Goal: Task Accomplishment & Management: Use online tool/utility

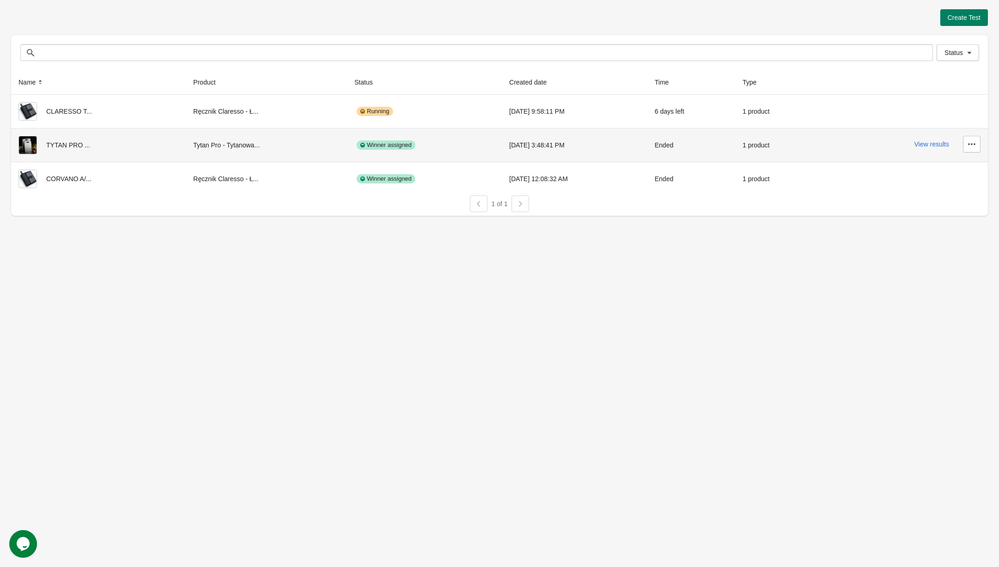
click at [923, 139] on div "View results" at bounding box center [902, 144] width 155 height 17
click at [923, 141] on button "View results" at bounding box center [931, 144] width 35 height 7
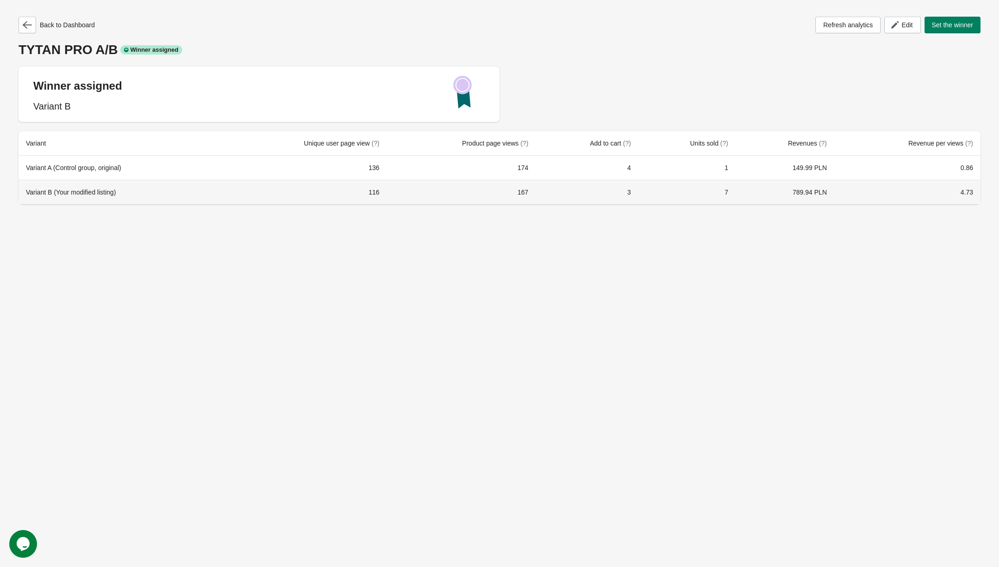
click at [91, 188] on div "Variant B (Your modified listing)" at bounding box center [119, 192] width 187 height 9
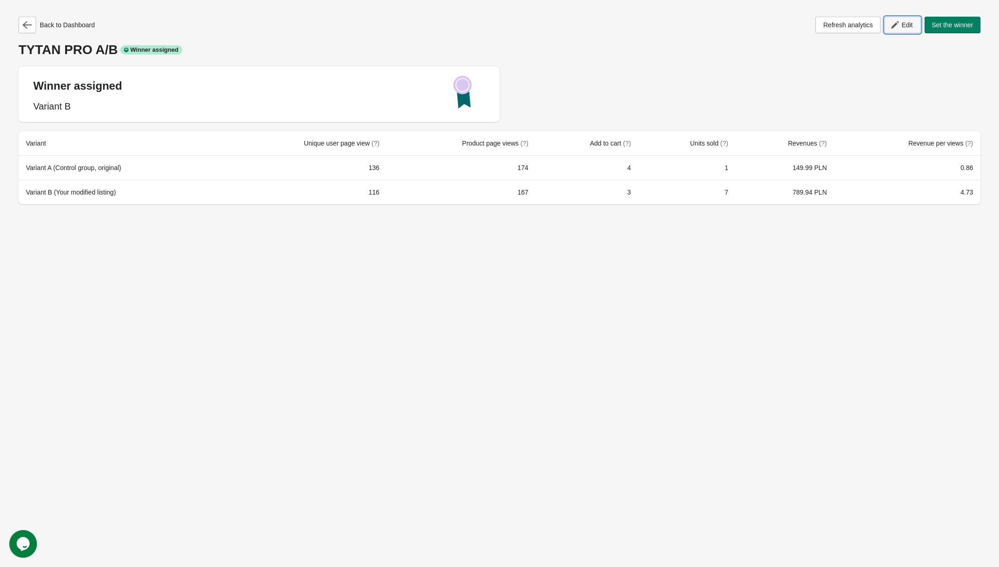
click at [901, 26] on span "Edit" at bounding box center [906, 24] width 11 height 7
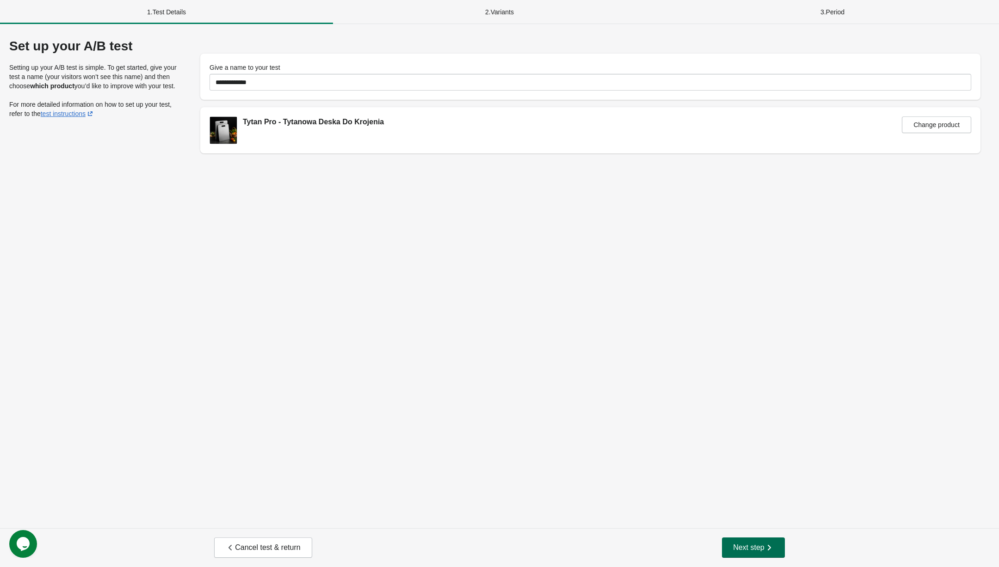
click at [745, 548] on span "Next step" at bounding box center [753, 547] width 41 height 9
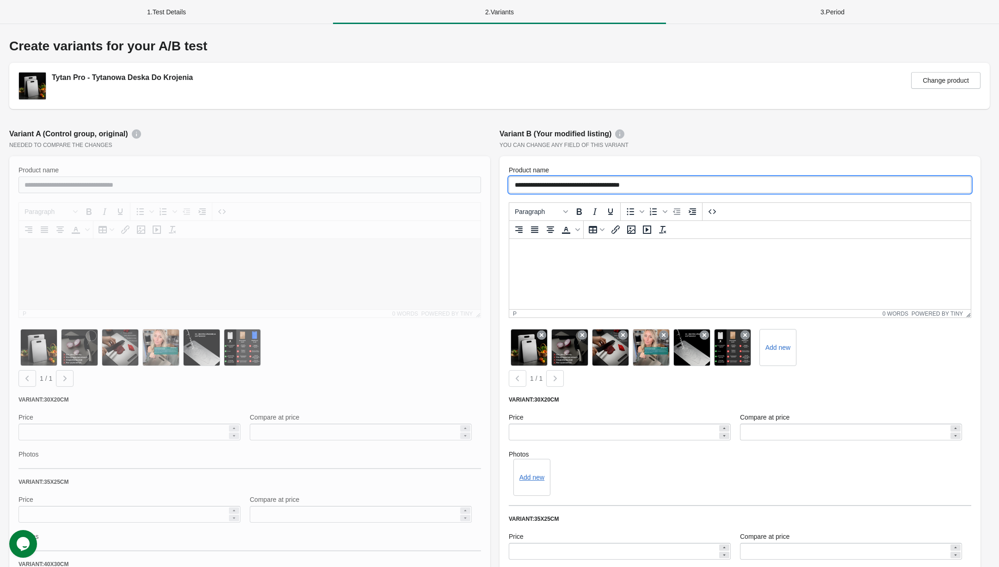
drag, startPoint x: 669, startPoint y: 188, endPoint x: 549, endPoint y: 184, distance: 120.2
click at [549, 184] on input "**********" at bounding box center [740, 185] width 462 height 17
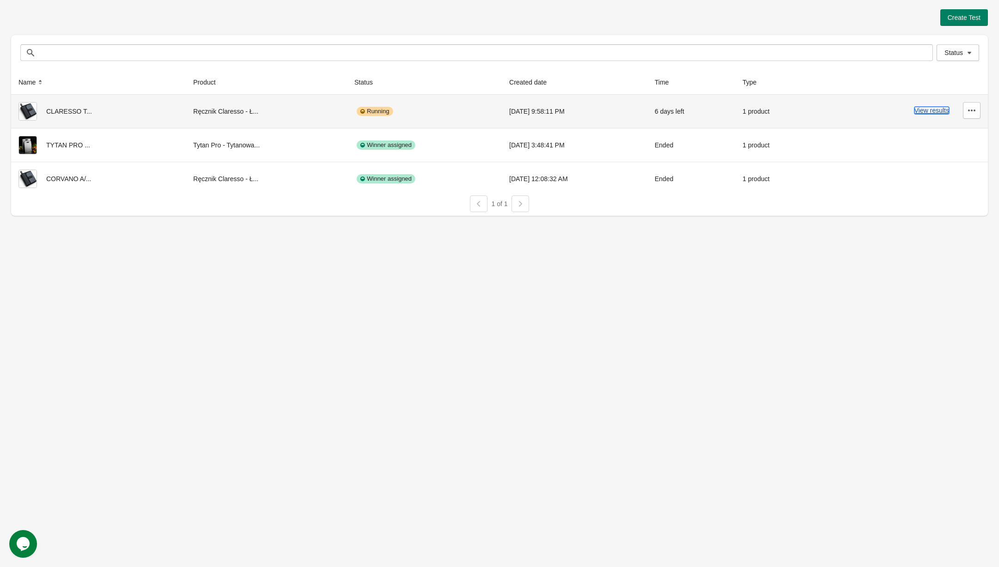
click at [918, 107] on button "View results" at bounding box center [931, 110] width 35 height 7
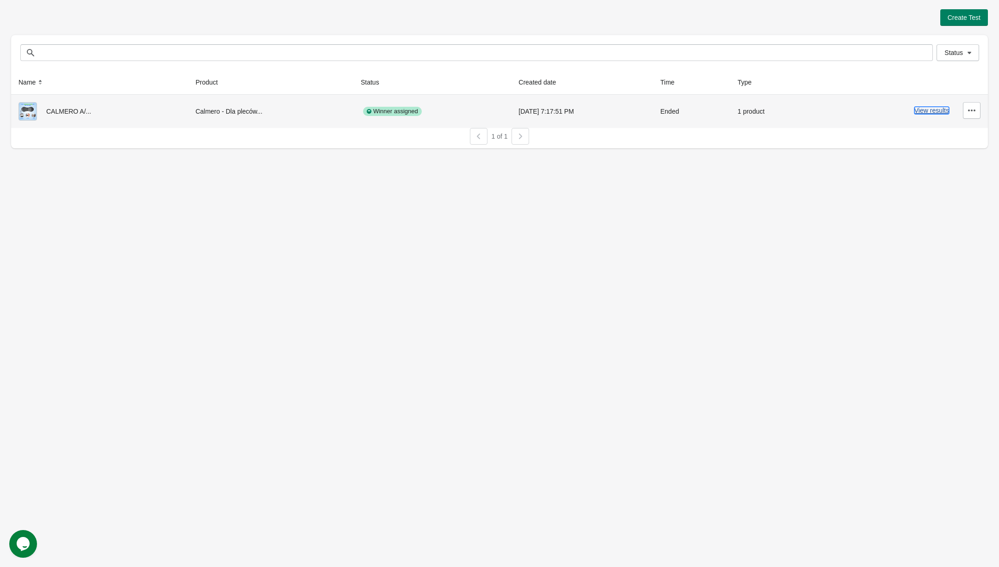
click at [927, 110] on button "View results" at bounding box center [931, 110] width 35 height 7
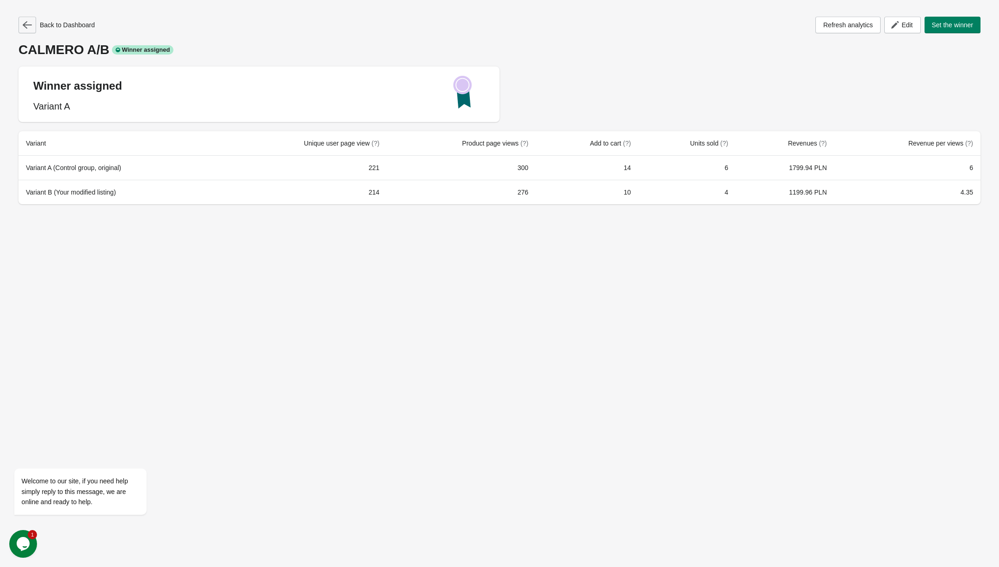
click at [22, 30] on button "button" at bounding box center [27, 25] width 18 height 17
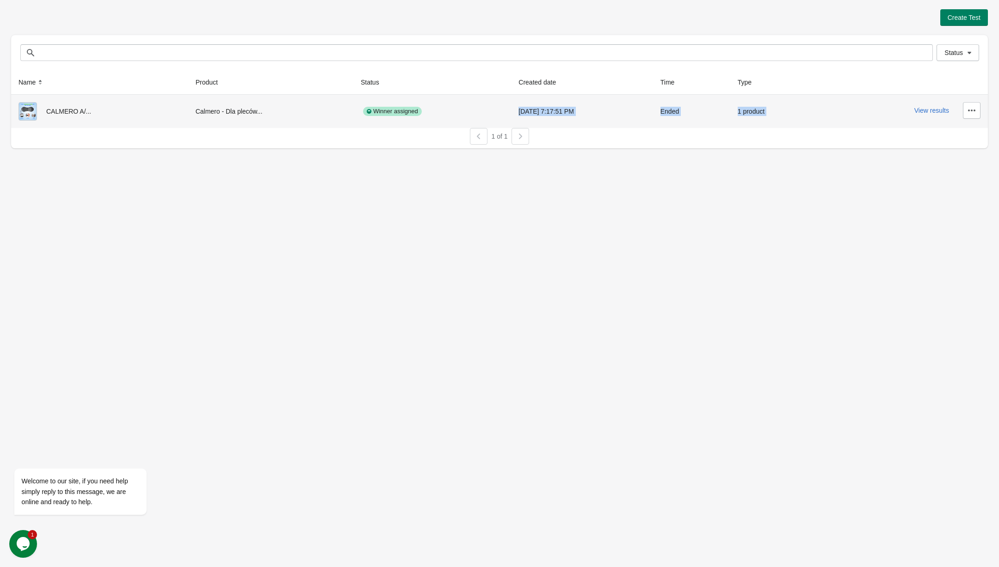
drag, startPoint x: 840, startPoint y: 105, endPoint x: 556, endPoint y: 105, distance: 283.4
click at [572, 105] on tr "CALMERO A/... Calmero - Dla pleców... Winner assigned [DATE] 7:17:51 PM Ended 1…" at bounding box center [499, 111] width 976 height 33
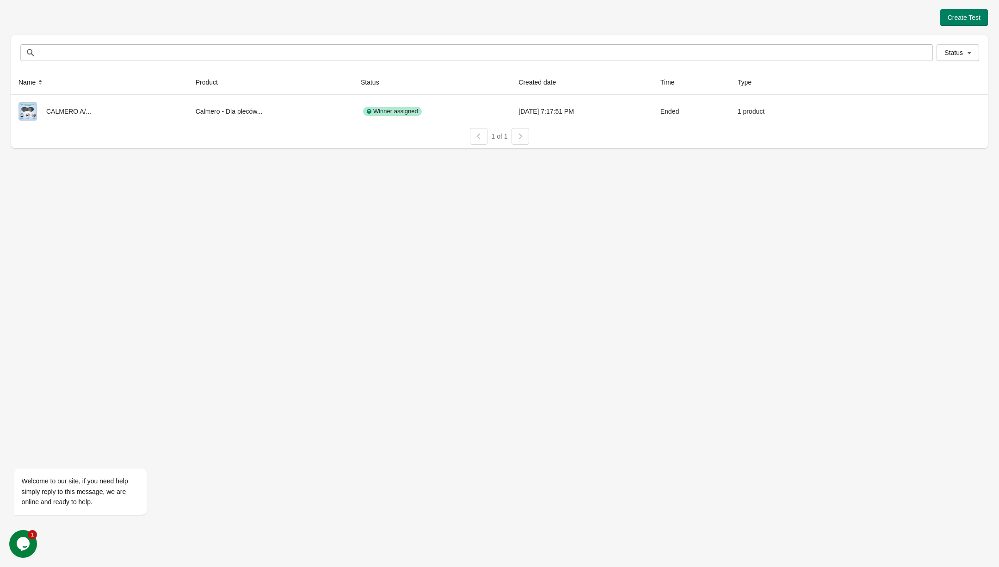
click at [608, 197] on div "Create Test Status Status Name Product Status Created date Time Type CALMERO A/…" at bounding box center [499, 283] width 999 height 567
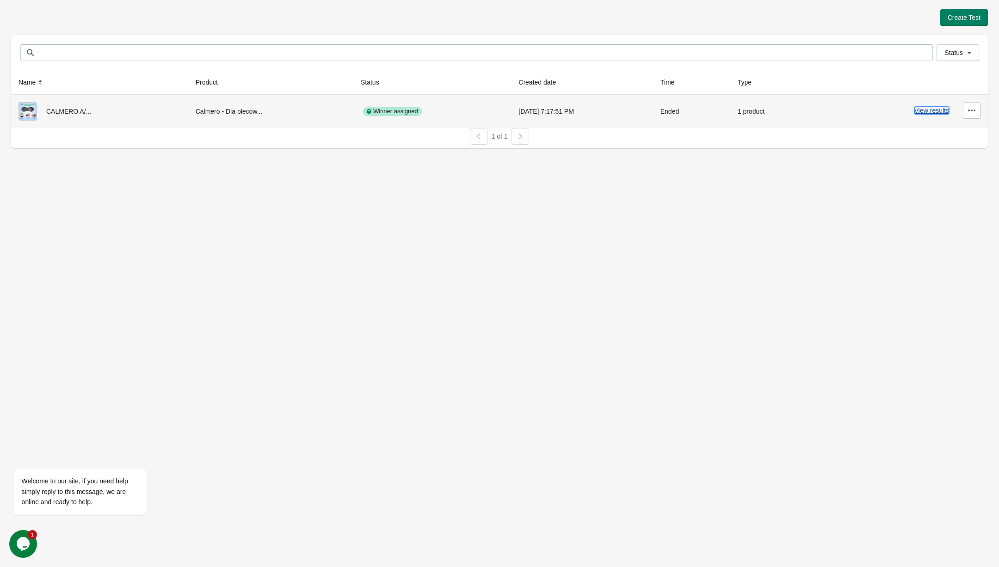
click at [935, 111] on button "View results" at bounding box center [931, 110] width 35 height 7
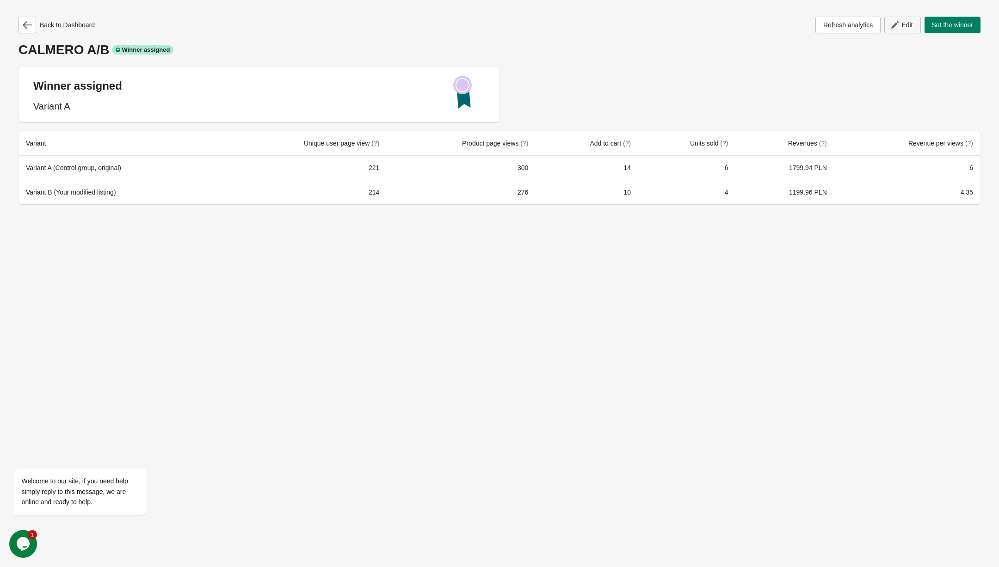
click at [907, 30] on button "Edit" at bounding box center [902, 25] width 36 height 17
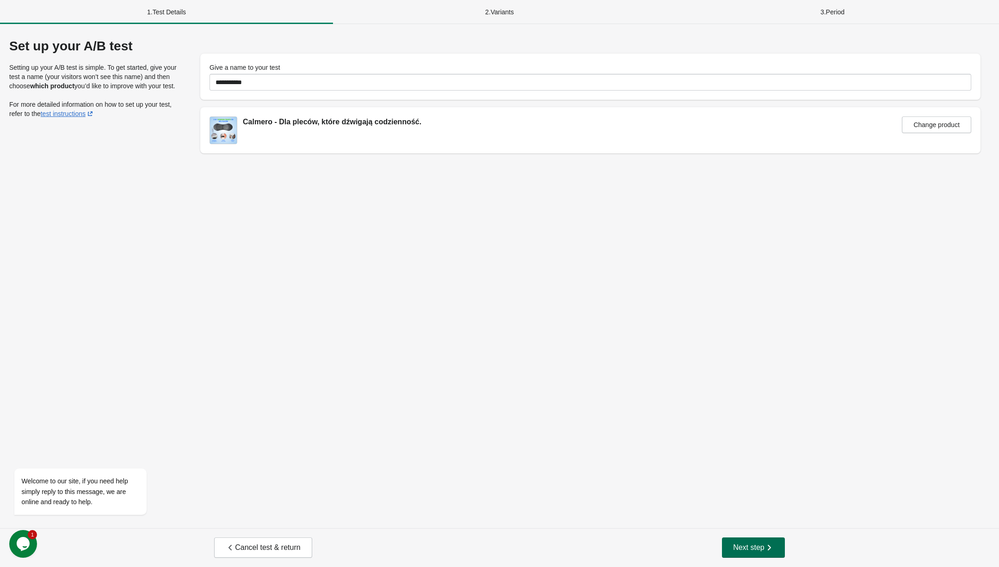
click at [753, 539] on button "Next step" at bounding box center [753, 548] width 63 height 20
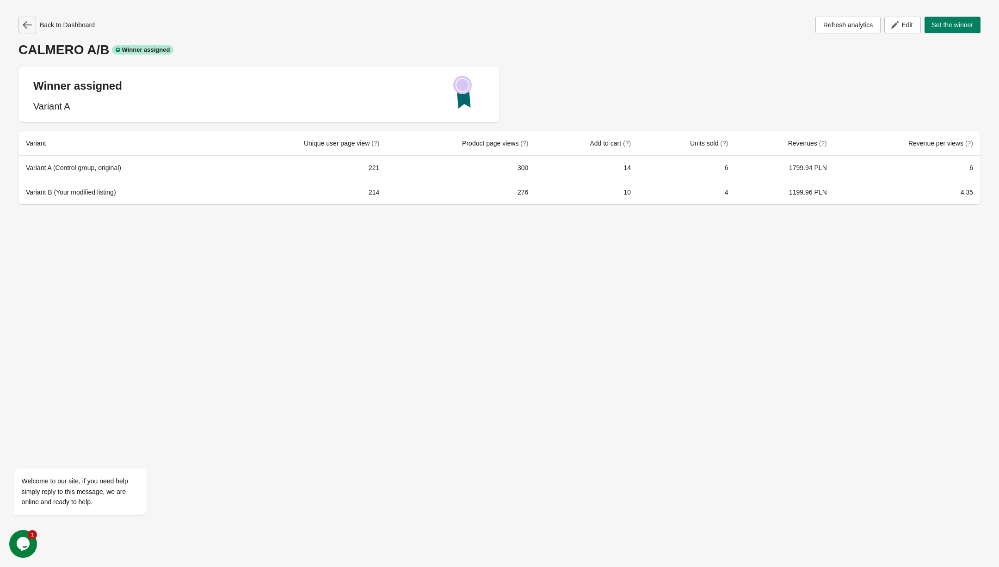
click at [30, 27] on icon "button" at bounding box center [27, 24] width 9 height 9
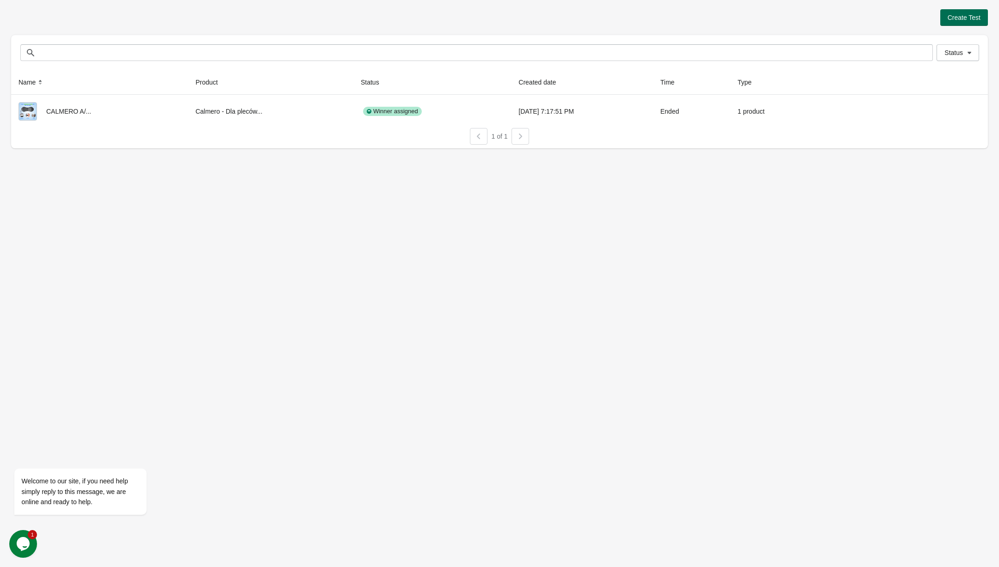
click at [962, 20] on span "Create Test" at bounding box center [963, 17] width 33 height 7
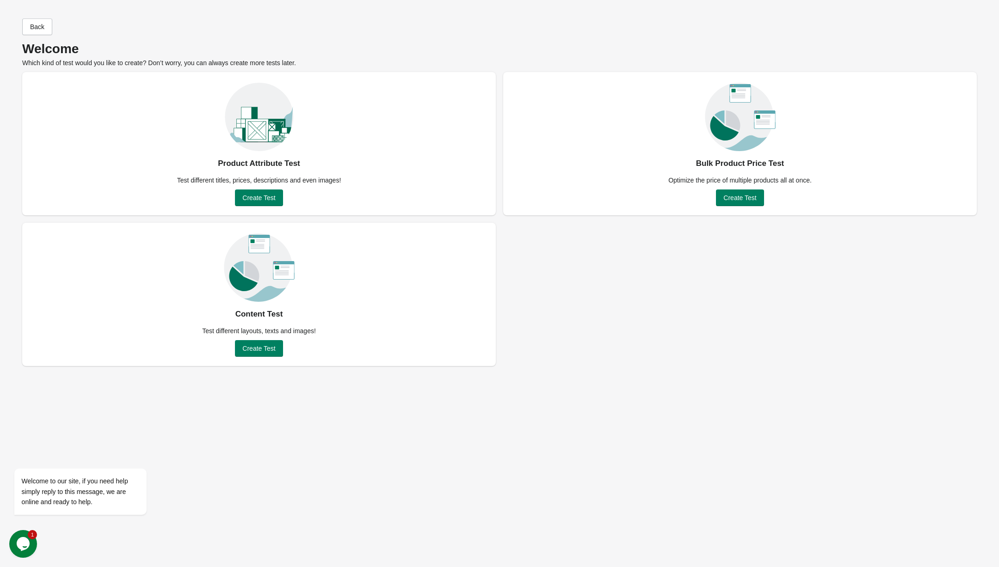
click at [256, 207] on div "Product Attribute Test Test different titles, prices, descriptions and even ima…" at bounding box center [258, 143] width 473 height 143
click at [257, 204] on button "Create Test" at bounding box center [259, 198] width 48 height 17
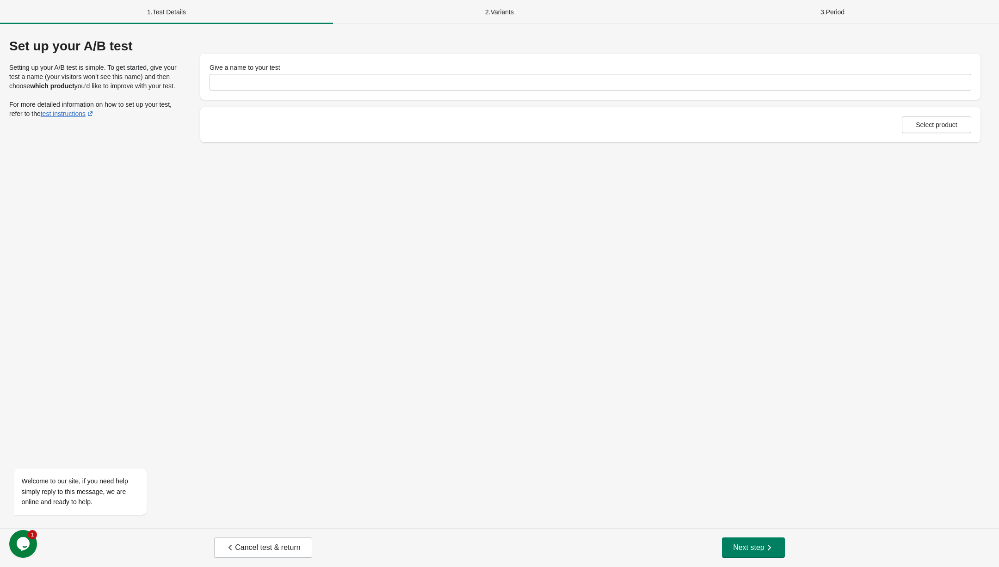
click at [317, 92] on div "Give a name to your test" at bounding box center [590, 77] width 780 height 46
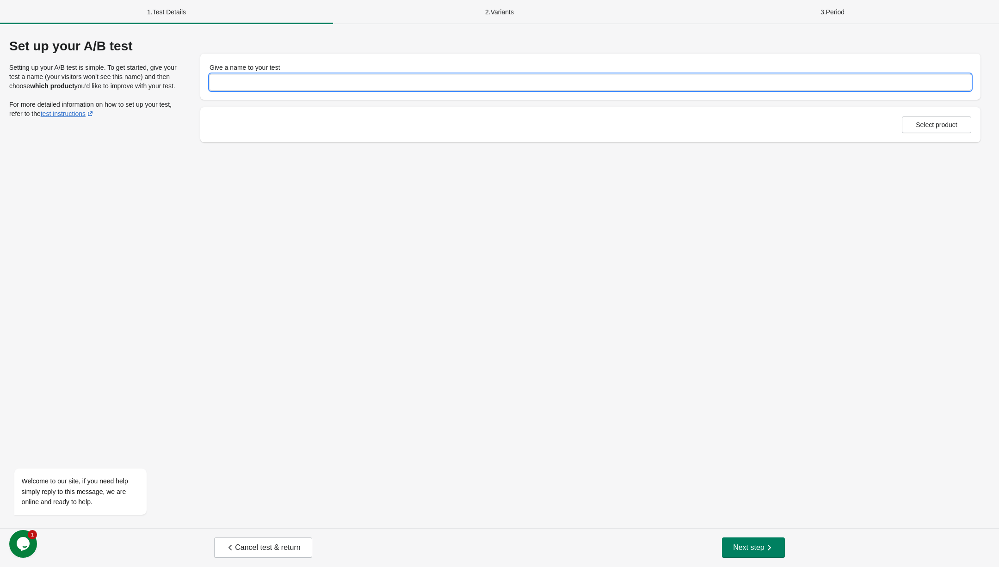
click at [320, 87] on input "Give a name to your test" at bounding box center [589, 82] width 761 height 17
type input "*"
type input "**********"
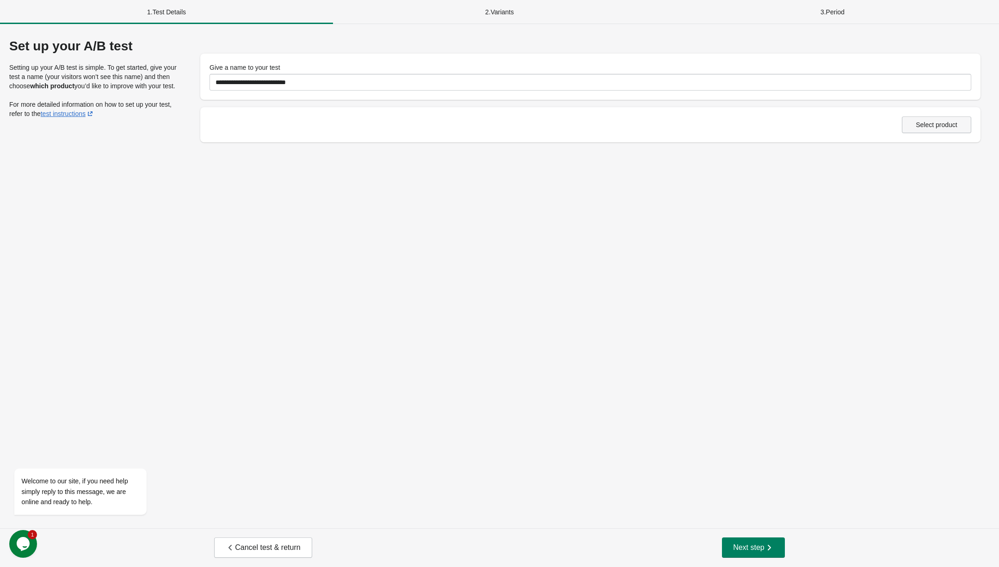
click at [939, 121] on span "Select product" at bounding box center [936, 124] width 42 height 7
click at [756, 542] on button "Next step" at bounding box center [753, 548] width 63 height 20
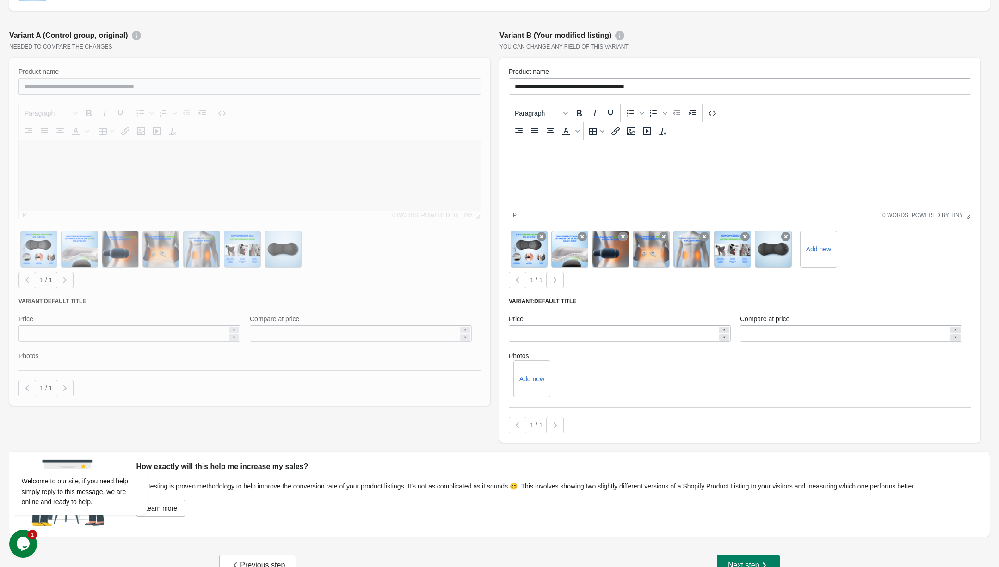
scroll to position [116, 0]
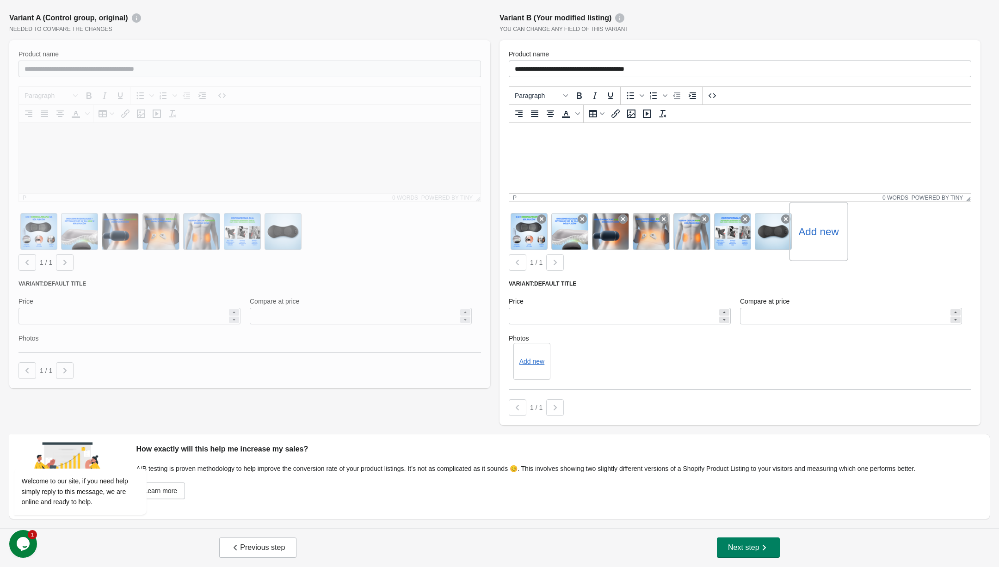
click at [803, 227] on label "Add new" at bounding box center [818, 231] width 40 height 15
click at [0, 0] on input "Add new" at bounding box center [0, 0] width 0 height 0
click at [533, 232] on div at bounding box center [528, 231] width 59 height 59
click at [522, 229] on div at bounding box center [528, 231] width 59 height 59
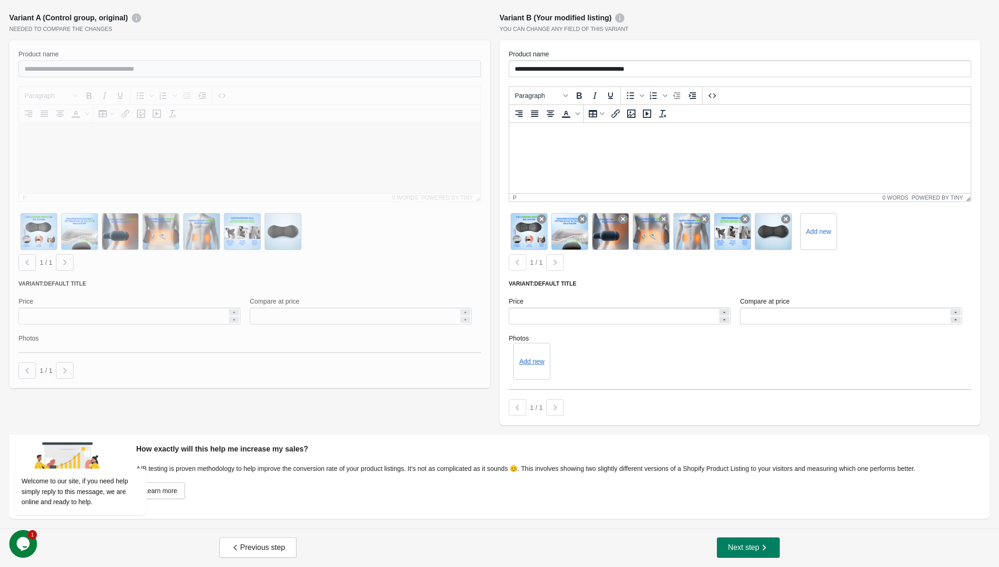
scroll to position [0, 0]
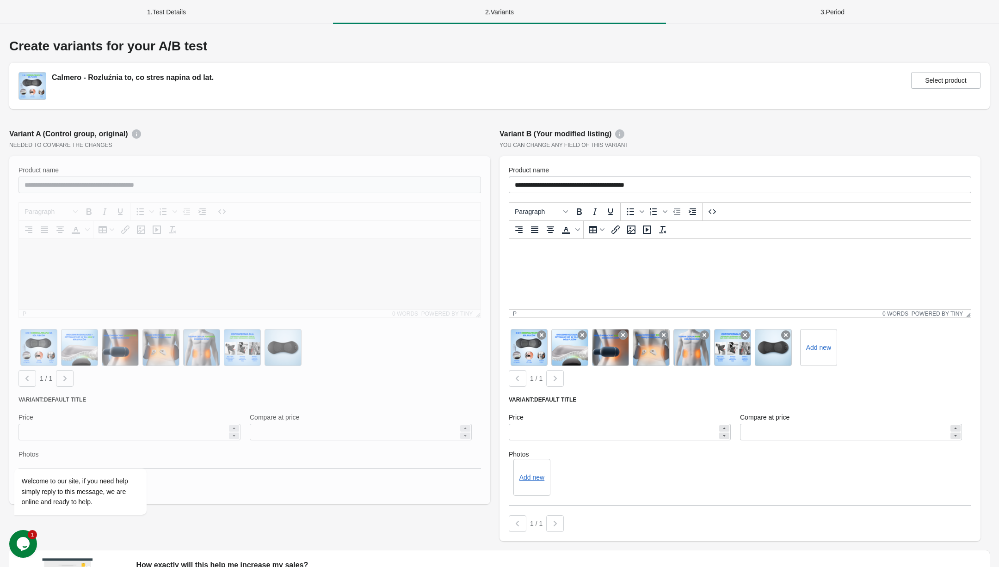
click at [138, 12] on div "1 . Test Details" at bounding box center [166, 12] width 333 height 24
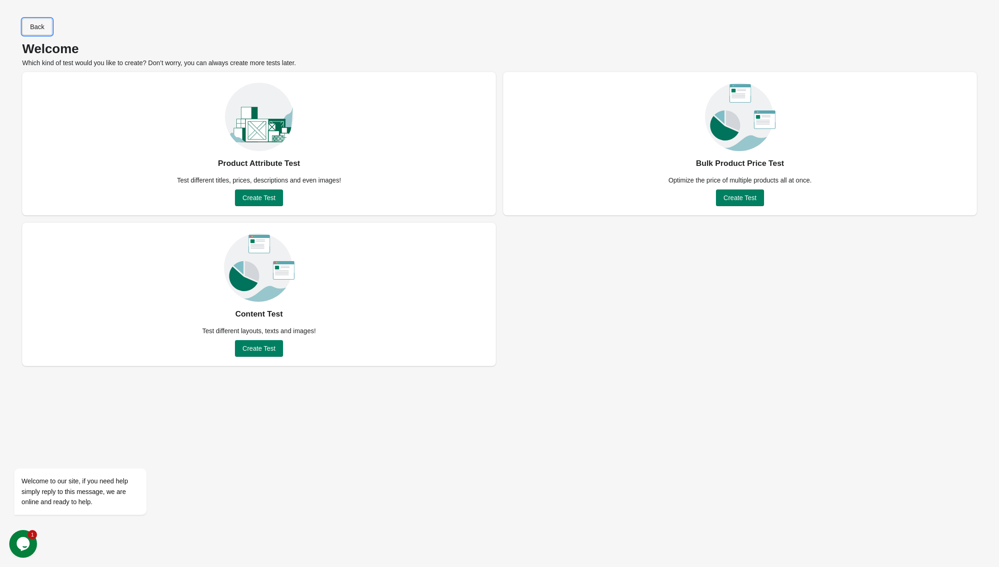
click at [41, 29] on span "Back" at bounding box center [37, 26] width 14 height 7
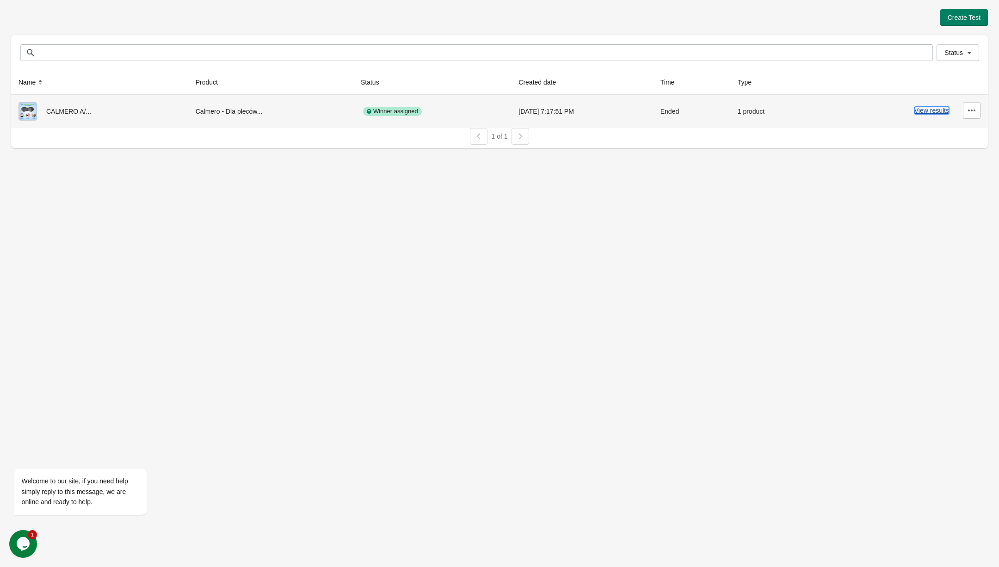
click at [944, 112] on button "View results" at bounding box center [931, 110] width 35 height 7
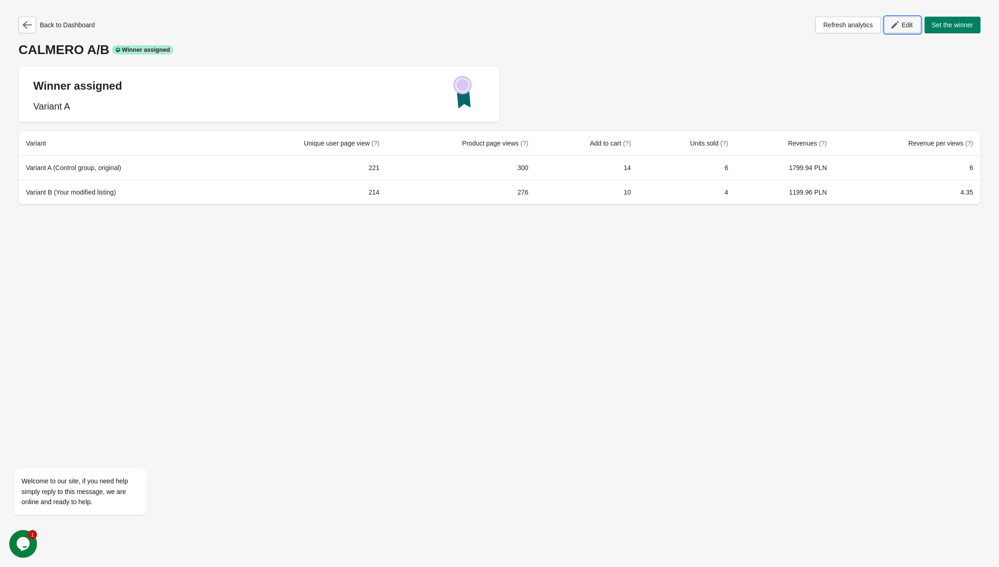
click at [913, 27] on button "Edit" at bounding box center [902, 25] width 36 height 17
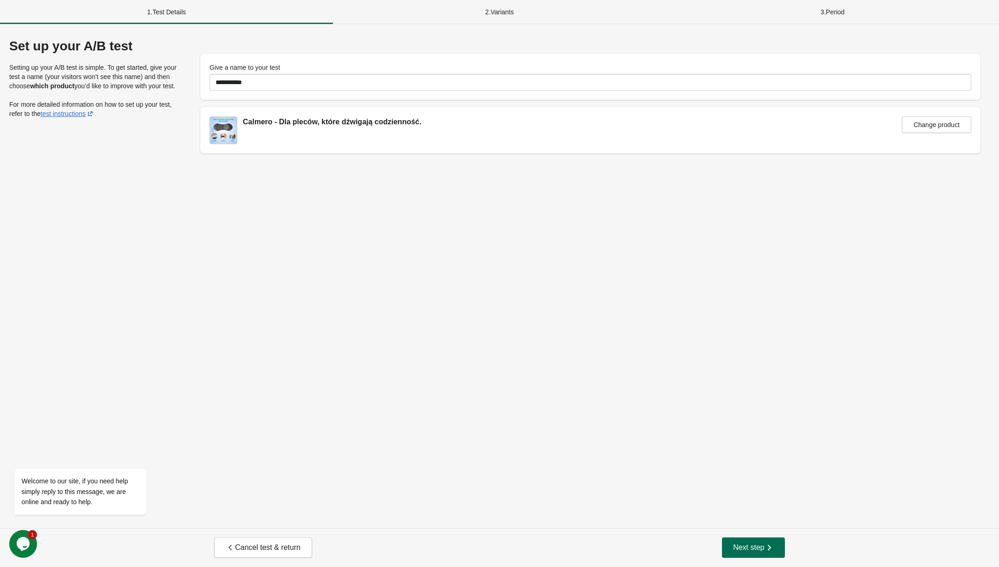
click at [763, 544] on span "Next step" at bounding box center [753, 547] width 41 height 9
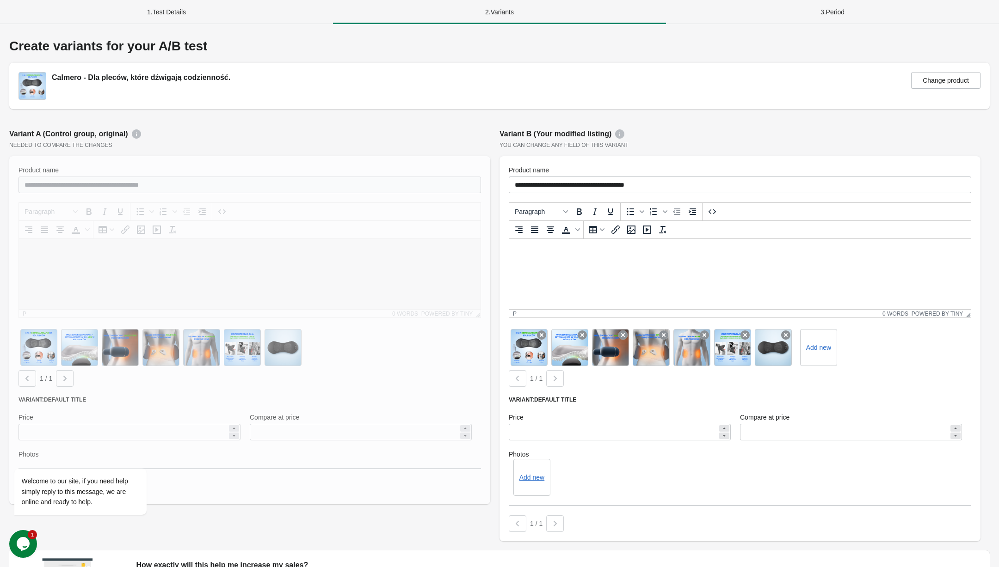
drag, startPoint x: 206, startPoint y: 184, endPoint x: 45, endPoint y: 181, distance: 161.4
click at [45, 181] on div at bounding box center [249, 330] width 481 height 348
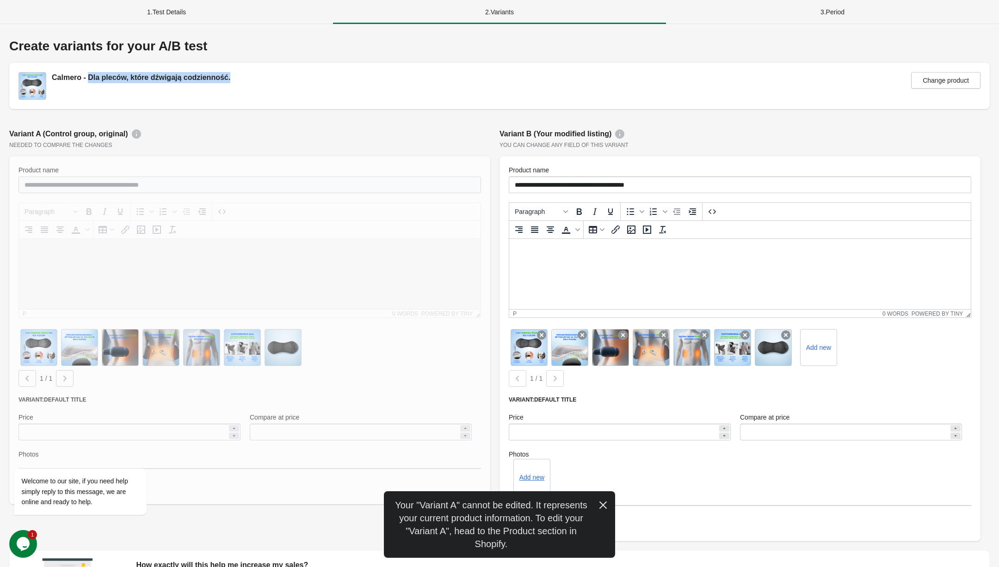
drag, startPoint x: 242, startPoint y: 77, endPoint x: 89, endPoint y: 77, distance: 152.6
click at [89, 77] on div "Calmero - Dla pleców, które dźwigają codzienność. Change product" at bounding box center [499, 86] width 962 height 28
copy div "Dla pleców, które dźwigają codzienność."
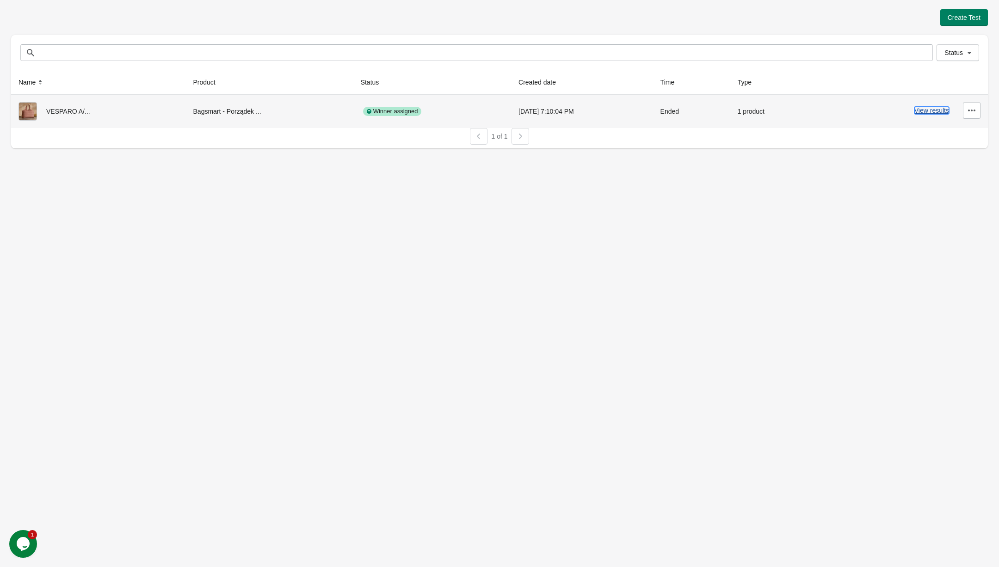
click at [929, 110] on button "View results" at bounding box center [931, 110] width 35 height 7
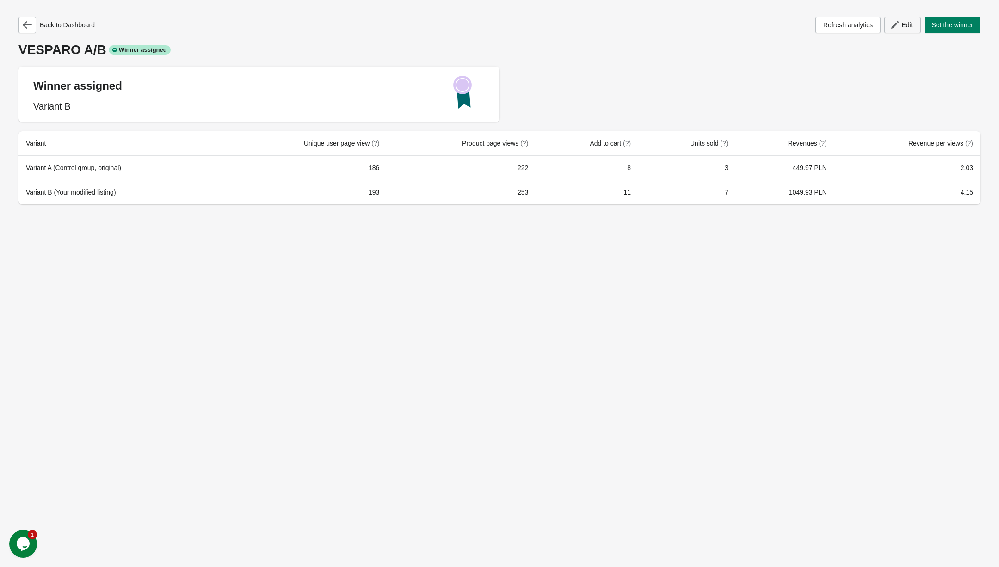
click at [909, 31] on button "Edit" at bounding box center [902, 25] width 36 height 17
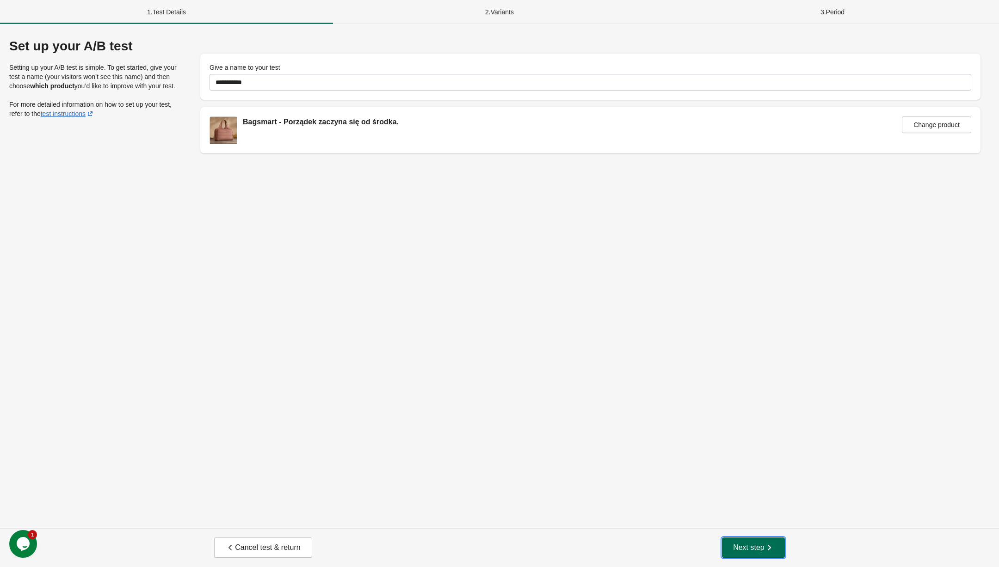
click at [736, 546] on span "Next step" at bounding box center [753, 547] width 41 height 9
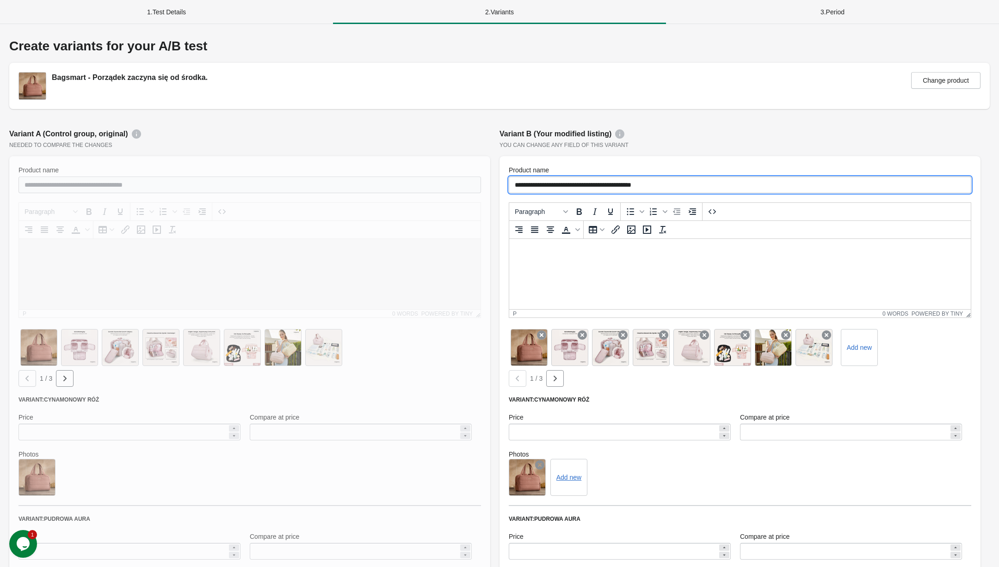
drag, startPoint x: 693, startPoint y: 180, endPoint x: 550, endPoint y: 184, distance: 142.9
click at [550, 184] on input "**********" at bounding box center [740, 185] width 462 height 17
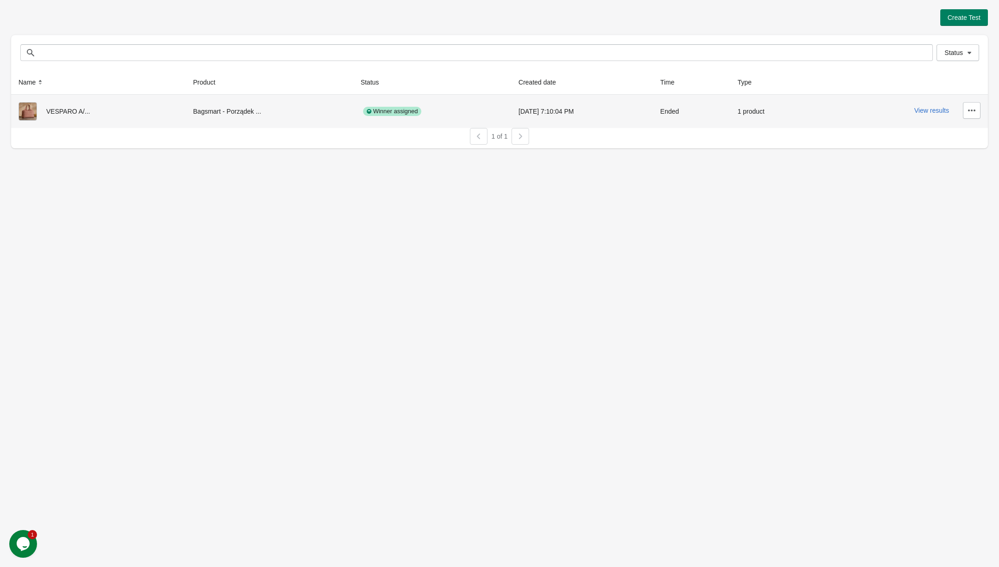
click at [61, 115] on div "VESPARO A/..." at bounding box center [98, 111] width 160 height 18
click at [941, 111] on button "View results" at bounding box center [931, 110] width 35 height 7
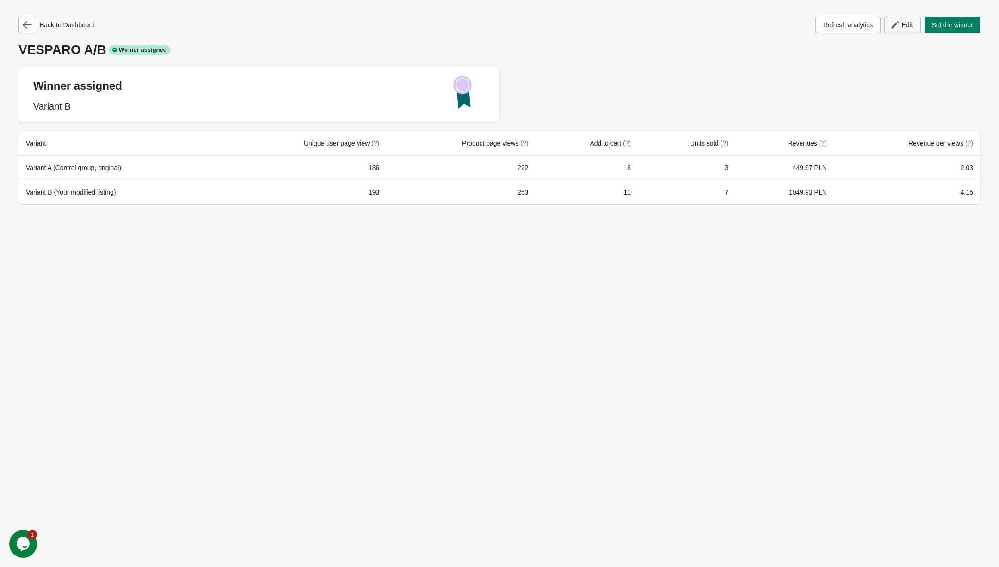
click at [902, 25] on span "Edit" at bounding box center [906, 24] width 11 height 7
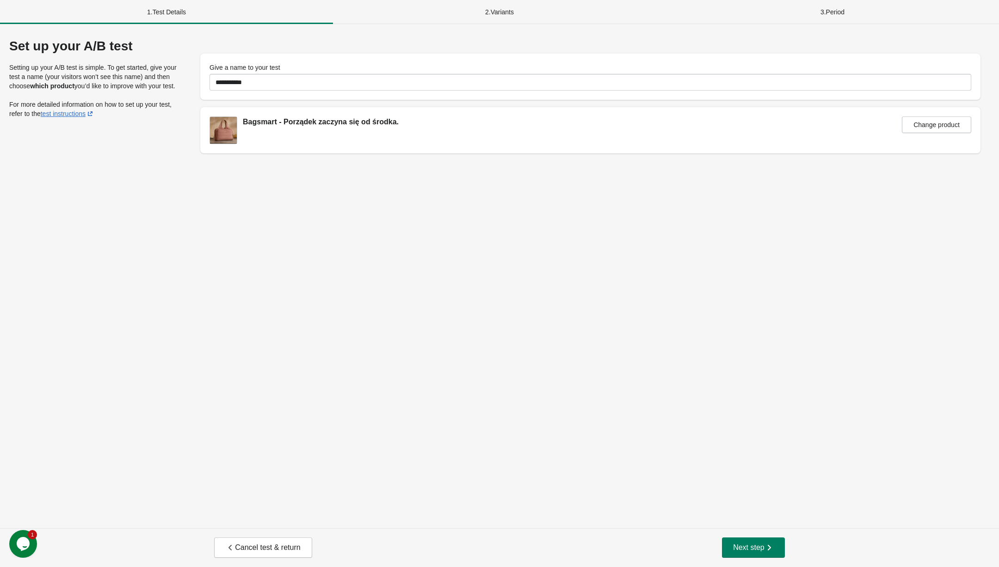
click at [754, 558] on div "Cancel test & return Next step" at bounding box center [499, 547] width 999 height 39
click at [754, 538] on button "Next step" at bounding box center [753, 548] width 63 height 20
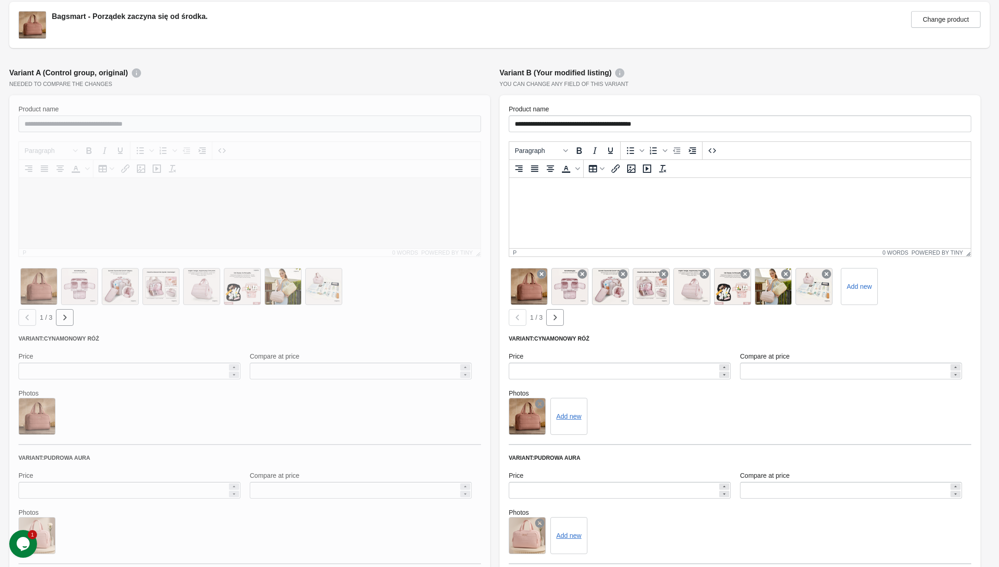
scroll to position [52, 0]
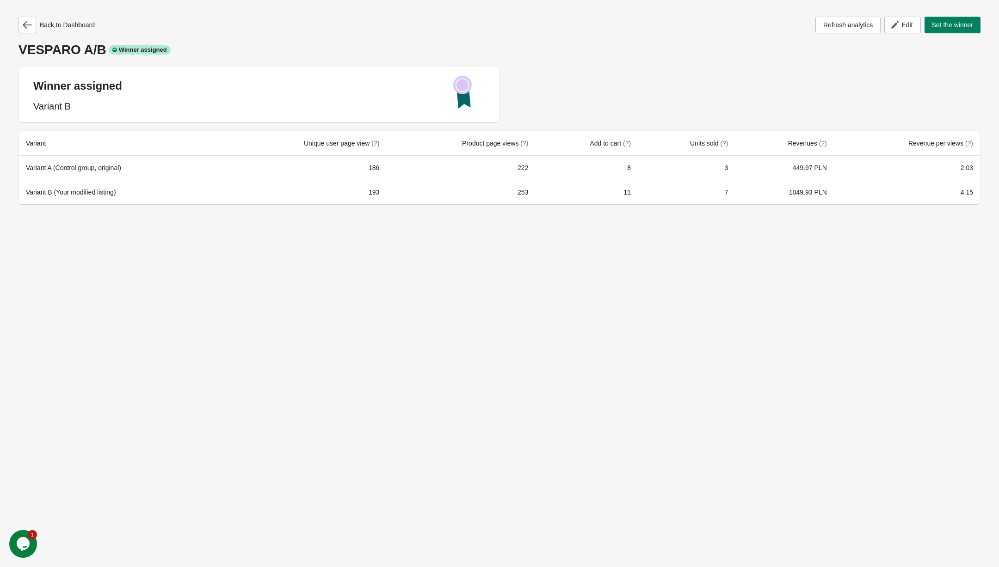
click at [39, 25] on div "Back to Dashboard" at bounding box center [56, 25] width 76 height 17
click at [19, 25] on button "button" at bounding box center [27, 25] width 18 height 17
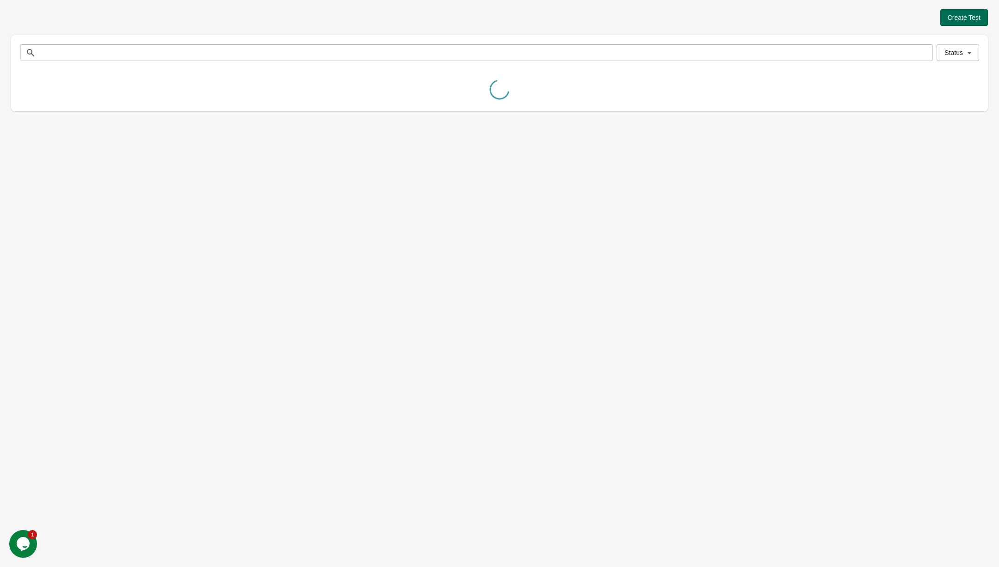
click at [959, 12] on button "Create Test" at bounding box center [964, 17] width 48 height 17
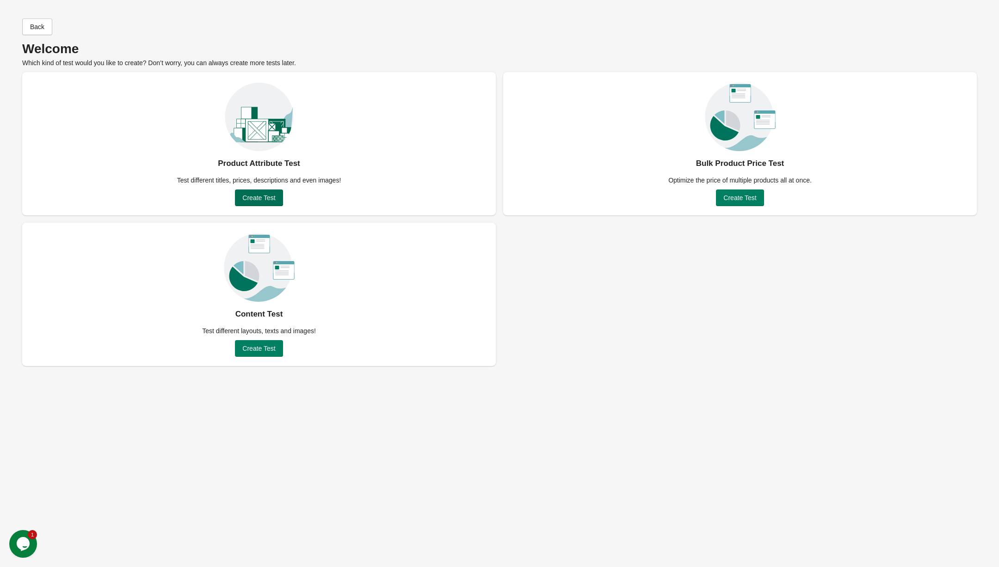
click at [264, 196] on span "Create Test" at bounding box center [258, 197] width 33 height 7
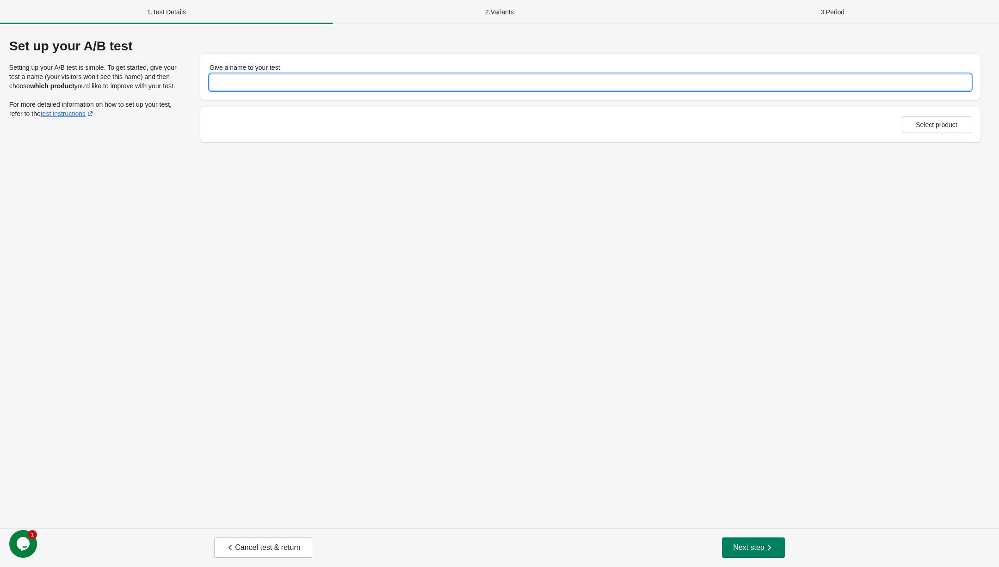
click at [819, 81] on input "Give a name to your test" at bounding box center [589, 82] width 761 height 17
type input "**********"
click at [922, 139] on div "Select product" at bounding box center [590, 124] width 780 height 35
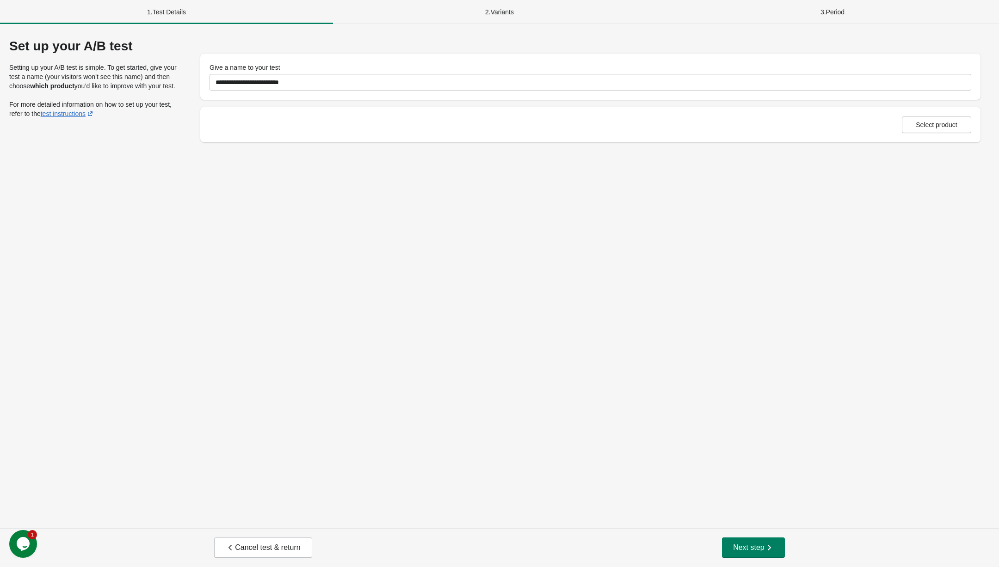
click at [923, 135] on div "Select product" at bounding box center [590, 124] width 780 height 35
click at [936, 121] on span "Select product" at bounding box center [936, 124] width 42 height 7
click at [746, 560] on div "Cancel test & return Next step" at bounding box center [499, 547] width 999 height 39
click at [759, 544] on span "Next step" at bounding box center [753, 547] width 41 height 9
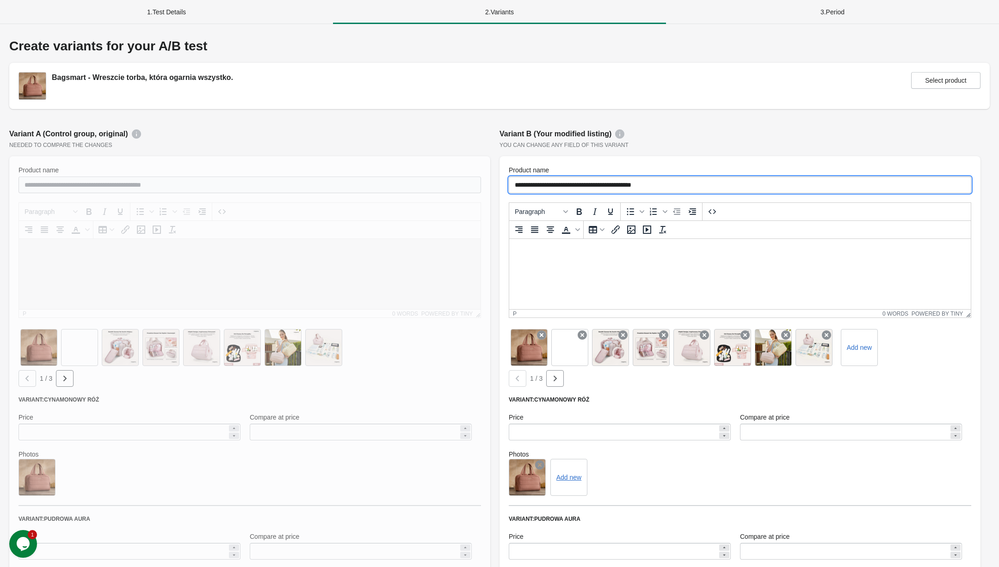
drag, startPoint x: 674, startPoint y: 186, endPoint x: 550, endPoint y: 185, distance: 123.4
click at [551, 186] on input "**********" at bounding box center [740, 185] width 462 height 17
paste input "text"
type input "**********"
click at [714, 153] on div "**********" at bounding box center [740, 454] width 490 height 661
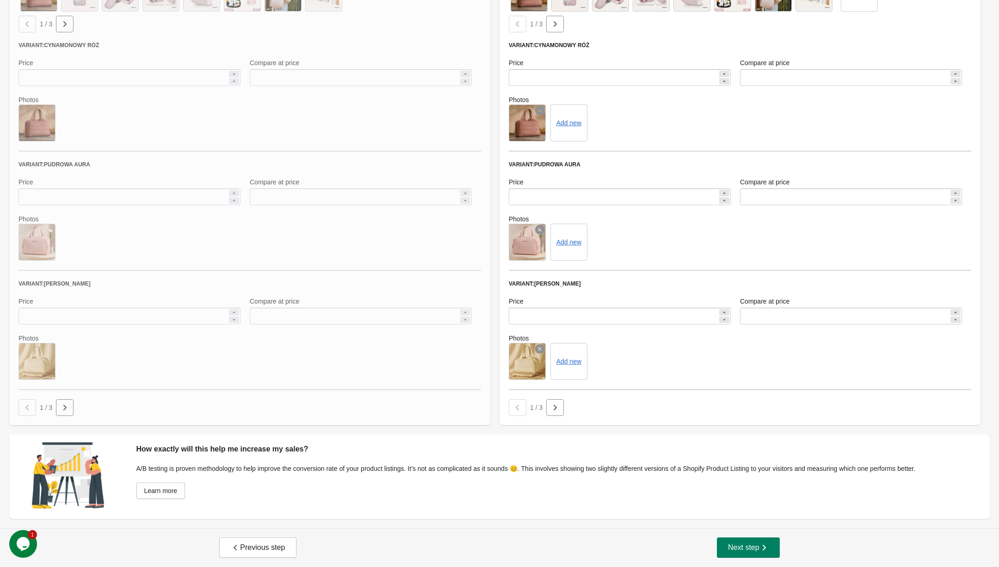
scroll to position [353, 0]
click at [737, 548] on span "Next step" at bounding box center [748, 549] width 41 height 9
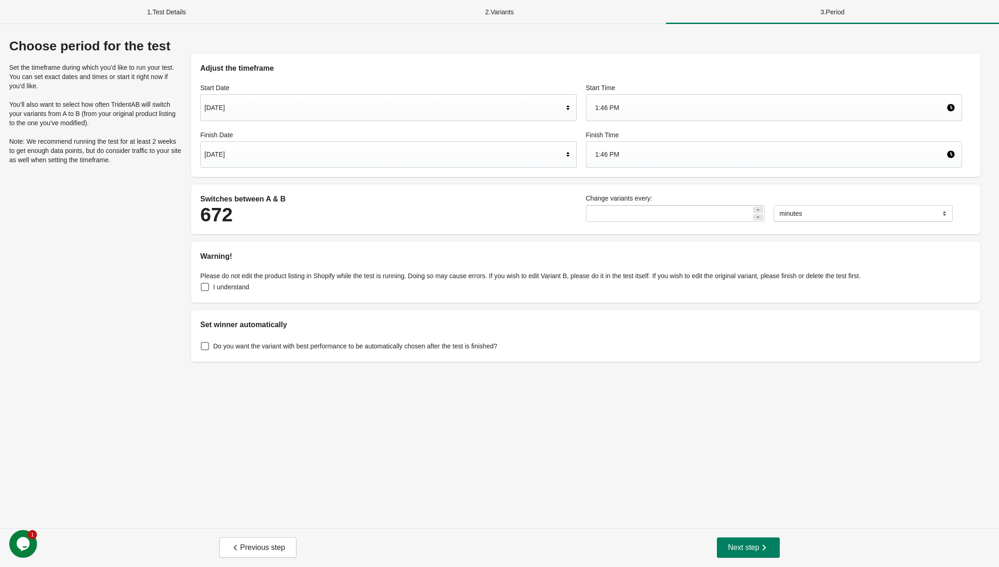
click at [249, 101] on div "[DATE]" at bounding box center [383, 108] width 359 height 18
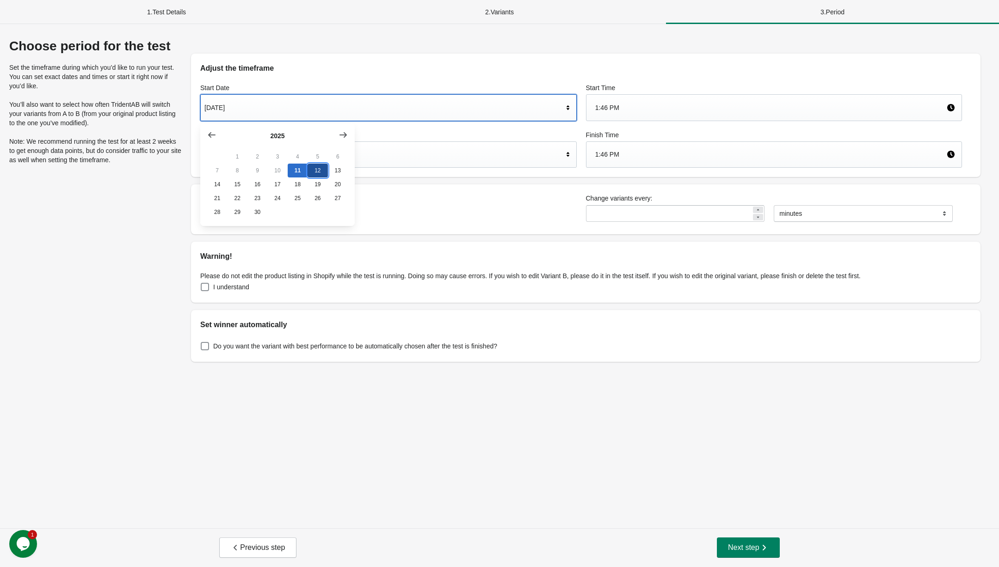
click at [316, 170] on button "12" at bounding box center [317, 171] width 20 height 14
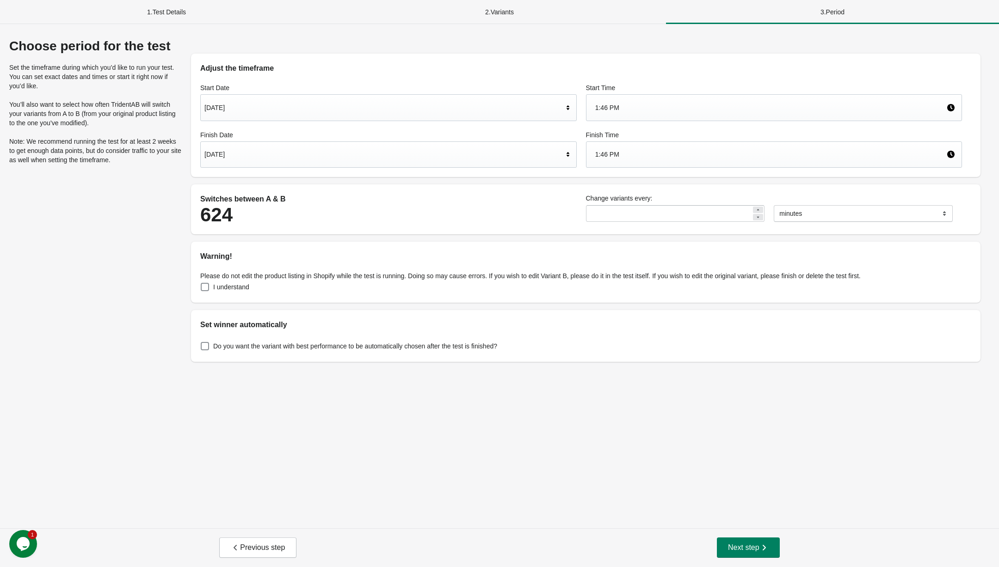
click at [635, 111] on div "1:46 PM" at bounding box center [770, 108] width 351 height 18
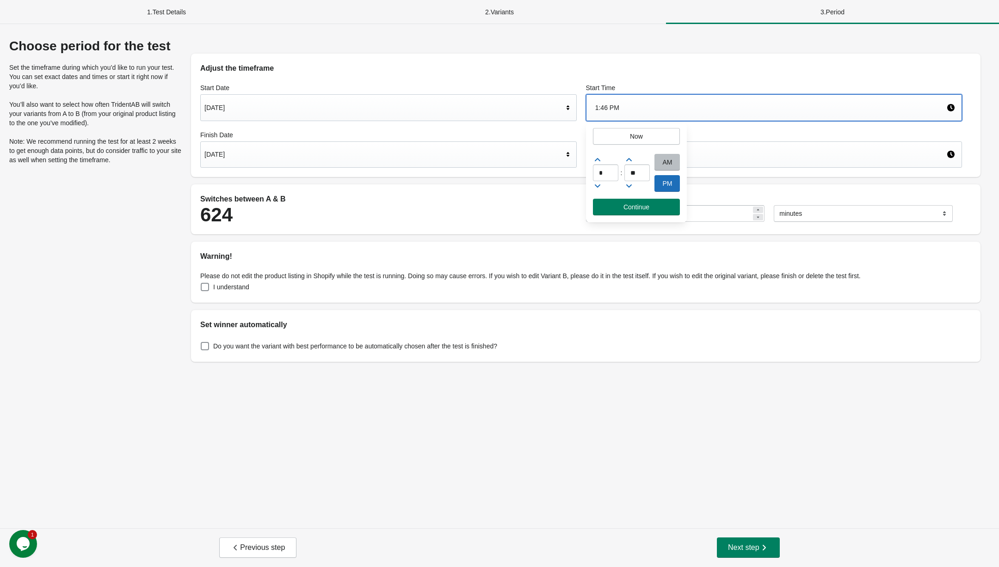
click at [675, 159] on div "AM" at bounding box center [666, 162] width 25 height 17
click at [607, 172] on input "*" at bounding box center [605, 173] width 25 height 17
type input "*"
type input "**"
click at [332, 163] on div "[DATE]" at bounding box center [388, 154] width 376 height 27
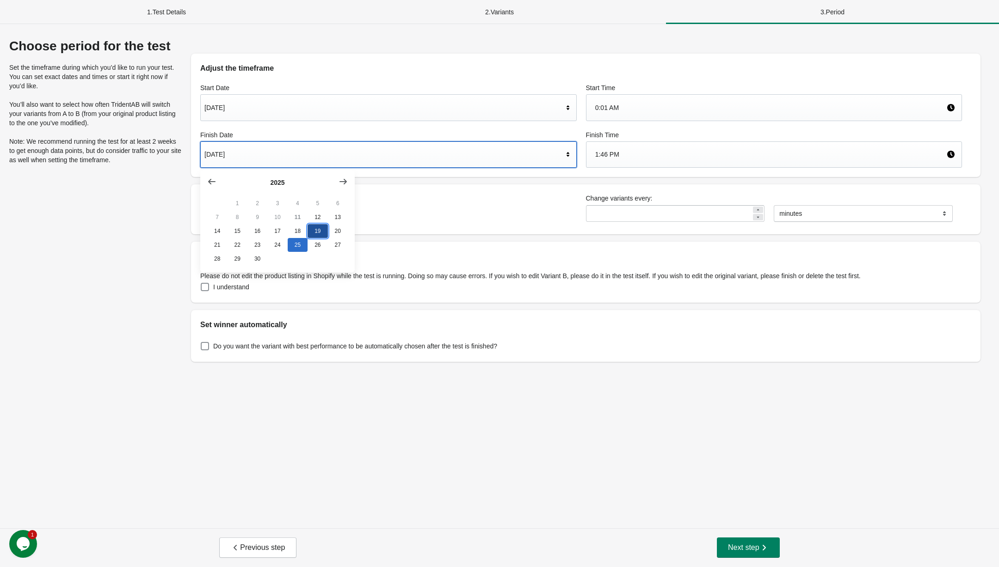
click at [317, 234] on button "19" at bounding box center [317, 231] width 20 height 14
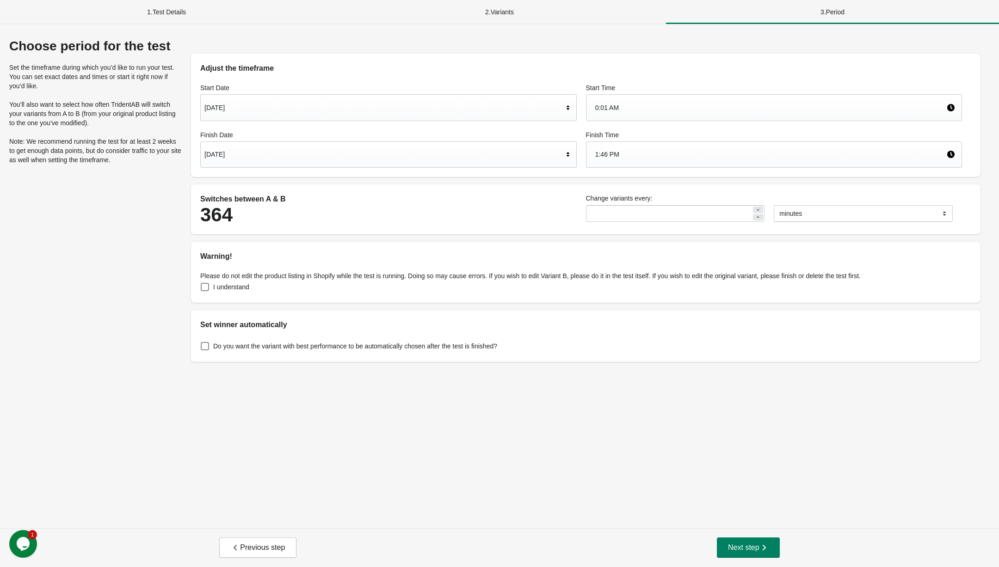
click at [655, 159] on div "1:46 PM" at bounding box center [770, 155] width 351 height 18
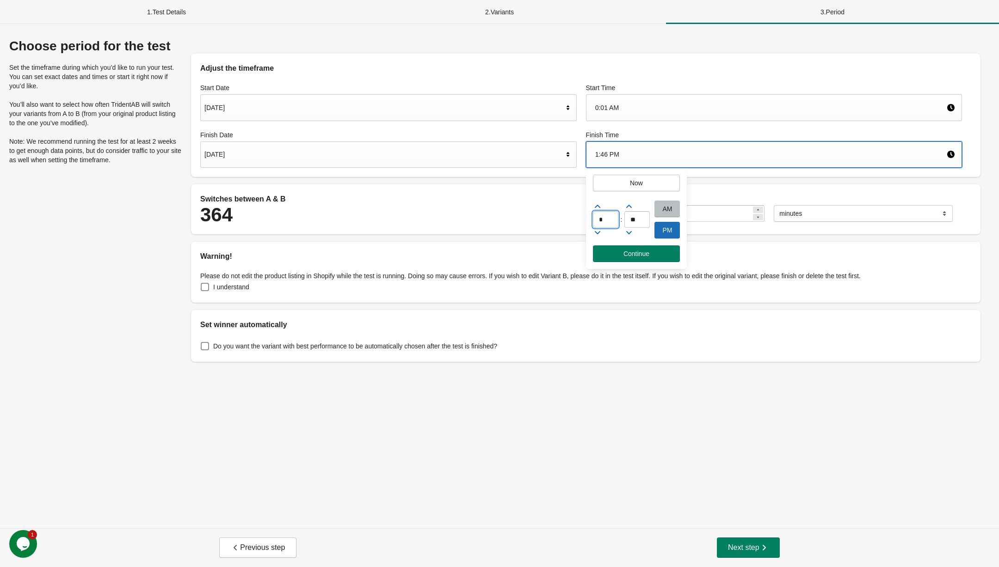
click at [607, 215] on input "*" at bounding box center [605, 219] width 25 height 17
type input "**"
click at [650, 222] on div "** : ** AM PM" at bounding box center [636, 221] width 101 height 47
type input "**"
click at [662, 233] on div "PM" at bounding box center [666, 230] width 25 height 17
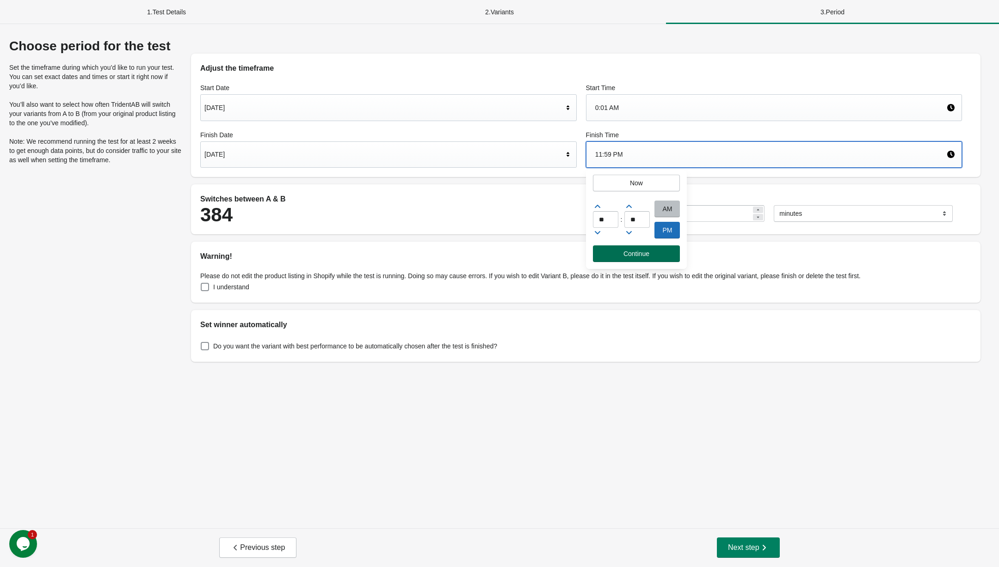
click at [662, 251] on span "Continue" at bounding box center [636, 253] width 73 height 7
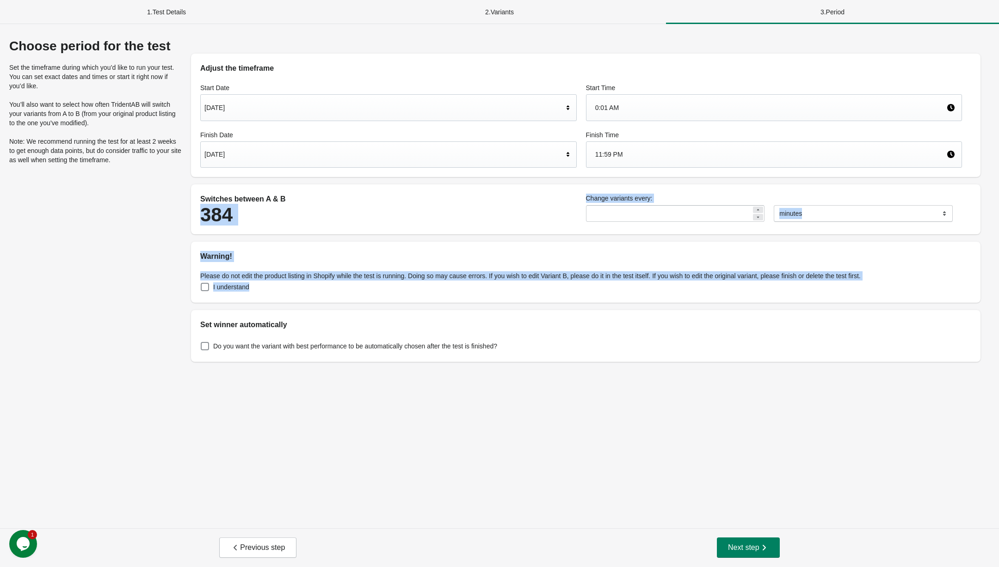
drag, startPoint x: 325, startPoint y: 245, endPoint x: 416, endPoint y: 292, distance: 102.1
click at [416, 292] on div "Choose period for the test Set the timeframe during which you’d like to run you…" at bounding box center [499, 200] width 980 height 323
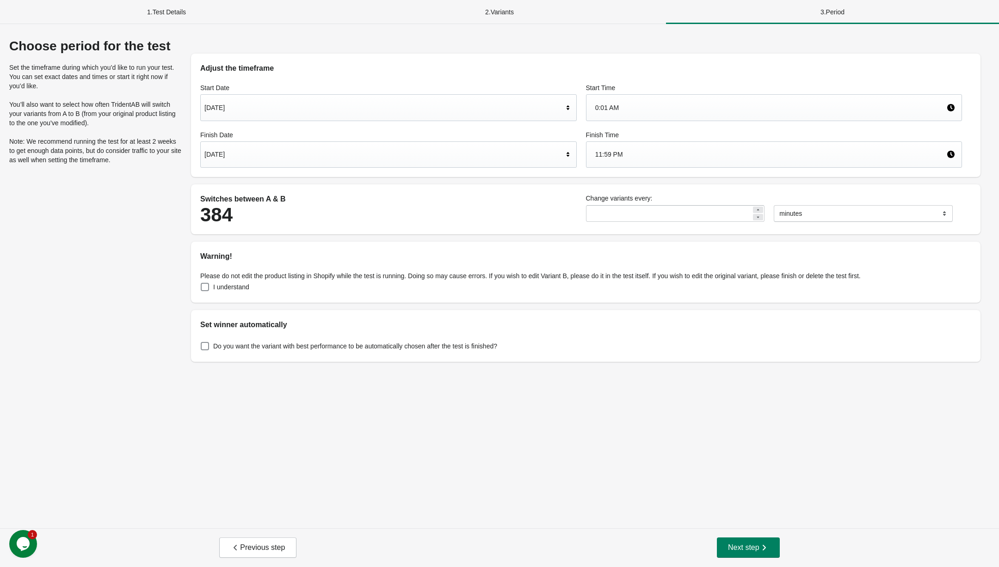
click at [224, 297] on div "Please do not edit the product listing in Shopify while the test is running. Do…" at bounding box center [585, 282] width 789 height 41
click at [213, 290] on label "I understand" at bounding box center [224, 287] width 49 height 13
click at [204, 345] on span at bounding box center [205, 346] width 8 height 8
click at [64, 272] on div "Choose period for the test Set the timeframe during which you’d like to run you…" at bounding box center [499, 200] width 980 height 323
click at [753, 555] on button "Next step" at bounding box center [748, 548] width 63 height 20
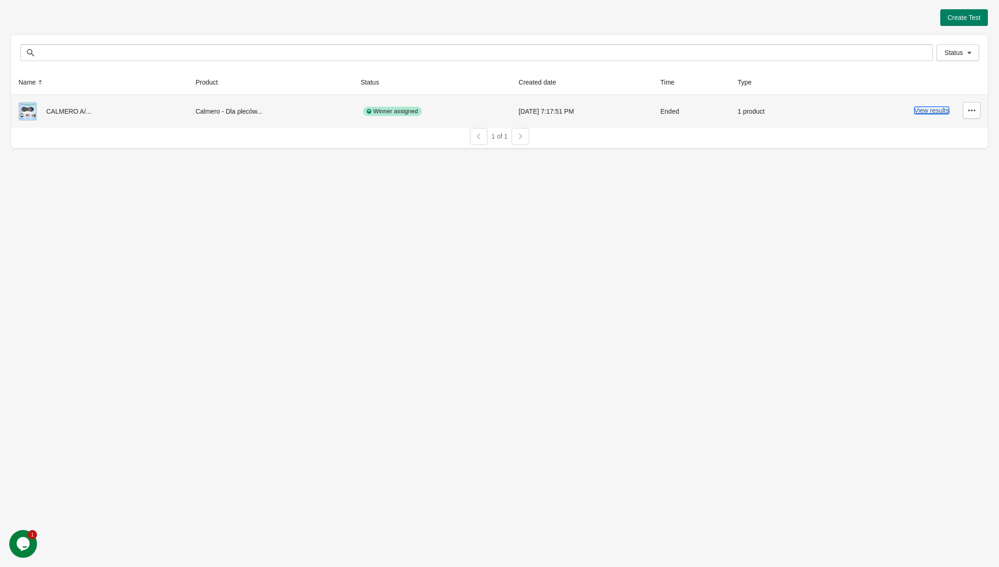
click at [928, 110] on button "View results" at bounding box center [931, 110] width 35 height 7
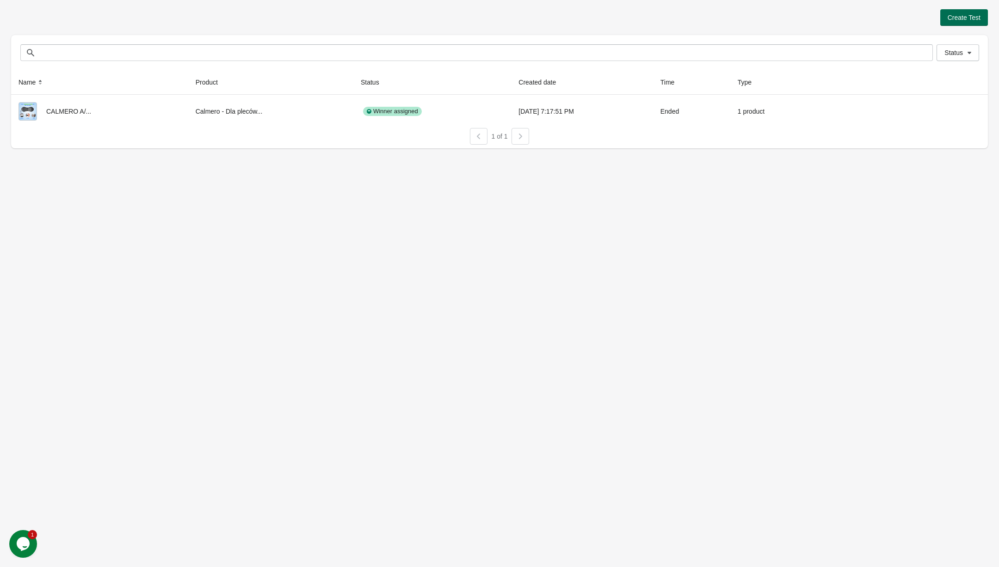
click at [964, 14] on span "Create Test" at bounding box center [963, 17] width 33 height 7
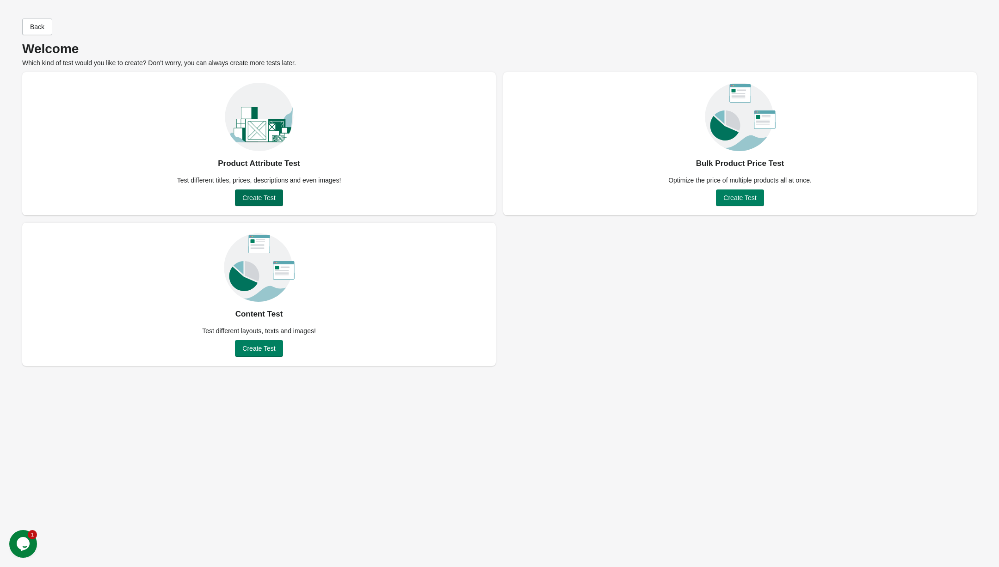
click at [258, 194] on span "Create Test" at bounding box center [258, 197] width 33 height 7
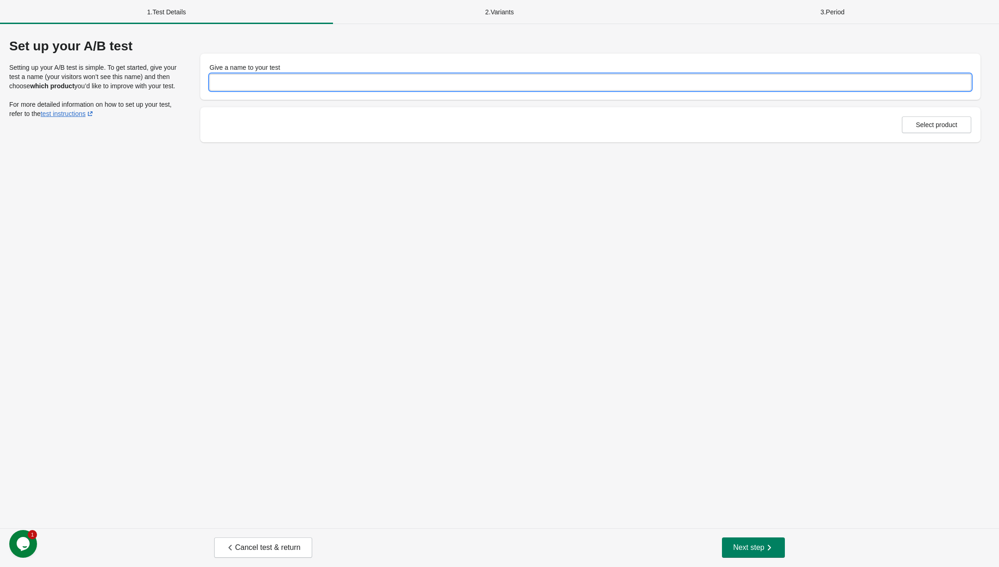
click at [283, 84] on input "Give a name to your test" at bounding box center [589, 82] width 761 height 17
type input "**********"
click at [922, 135] on div "Select product" at bounding box center [590, 124] width 780 height 35
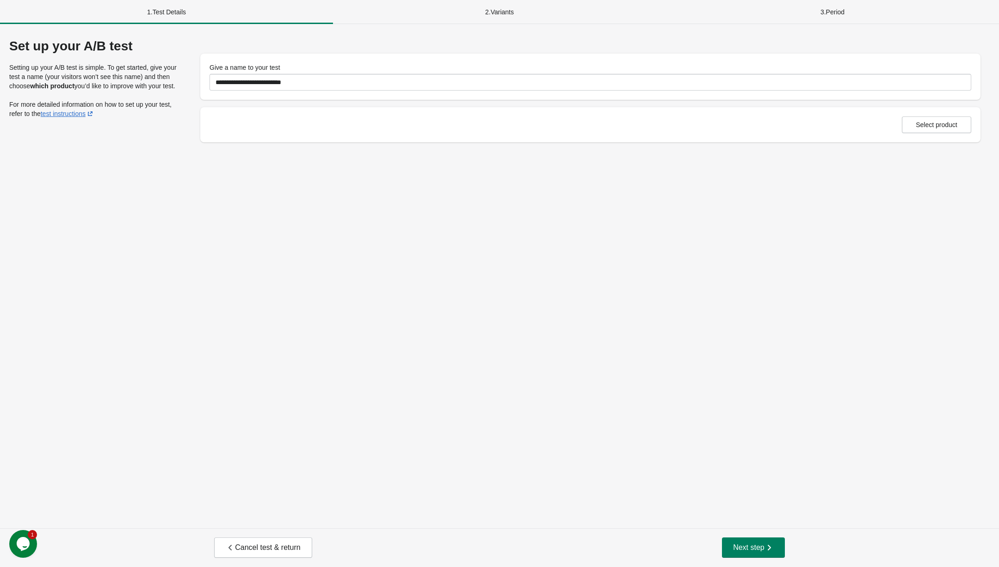
click at [922, 134] on div "Select product" at bounding box center [590, 124] width 780 height 35
click at [953, 119] on button "Select product" at bounding box center [935, 124] width 69 height 17
click at [743, 544] on span "Next step" at bounding box center [753, 547] width 41 height 9
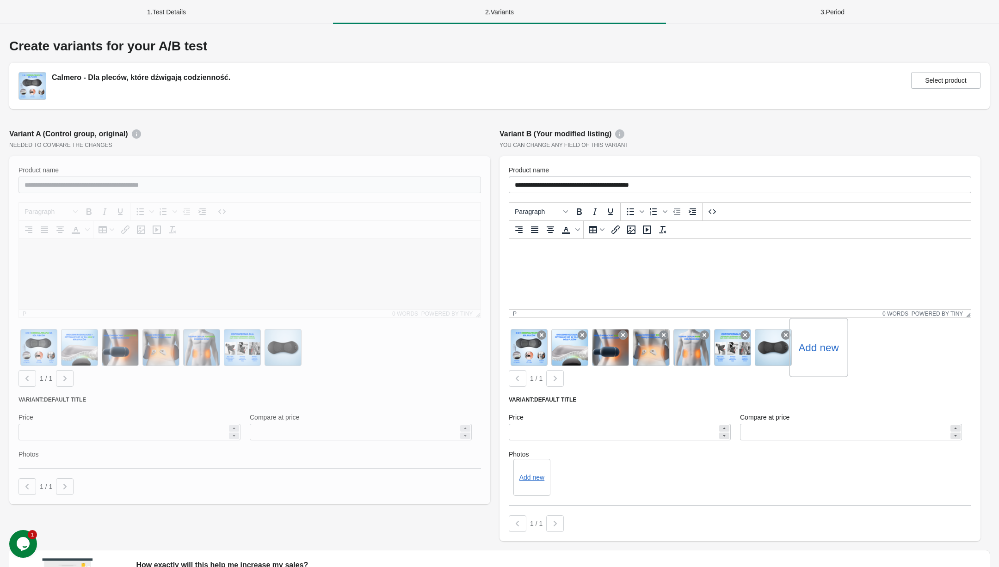
click at [811, 344] on label "Add new" at bounding box center [818, 347] width 40 height 15
click at [0, 0] on input "Add new" at bounding box center [0, 0] width 0 height 0
drag, startPoint x: 822, startPoint y: 356, endPoint x: 526, endPoint y: 351, distance: 295.9
click at [526, 352] on div "Add new" at bounding box center [740, 347] width 462 height 41
drag, startPoint x: 810, startPoint y: 350, endPoint x: 659, endPoint y: 327, distance: 153.5
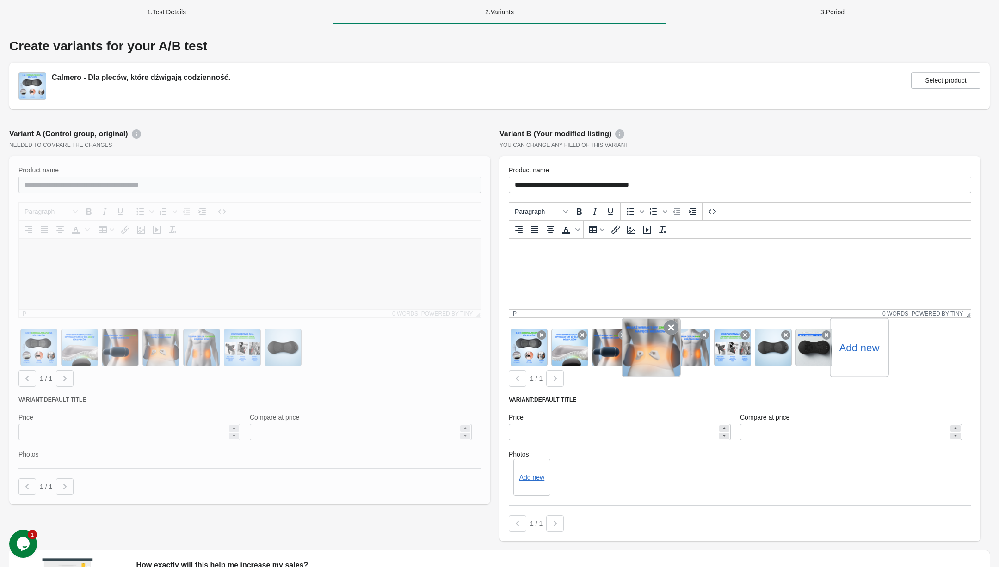
click at [659, 327] on div "Add new" at bounding box center [740, 347] width 462 height 41
drag, startPoint x: 804, startPoint y: 341, endPoint x: 731, endPoint y: 320, distance: 76.1
click at [731, 320] on div "**********" at bounding box center [739, 348] width 481 height 385
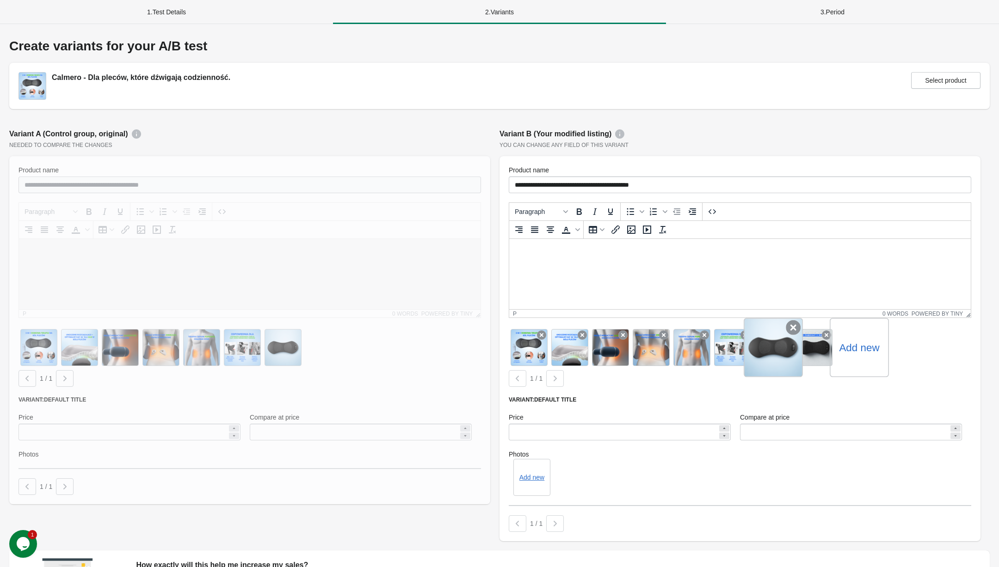
drag, startPoint x: 813, startPoint y: 332, endPoint x: 767, endPoint y: 331, distance: 45.3
click at [808, 332] on div at bounding box center [813, 347] width 37 height 37
click at [521, 383] on div at bounding box center [518, 378] width 18 height 17
click at [518, 380] on div at bounding box center [518, 378] width 18 height 17
click at [557, 373] on div at bounding box center [555, 378] width 18 height 17
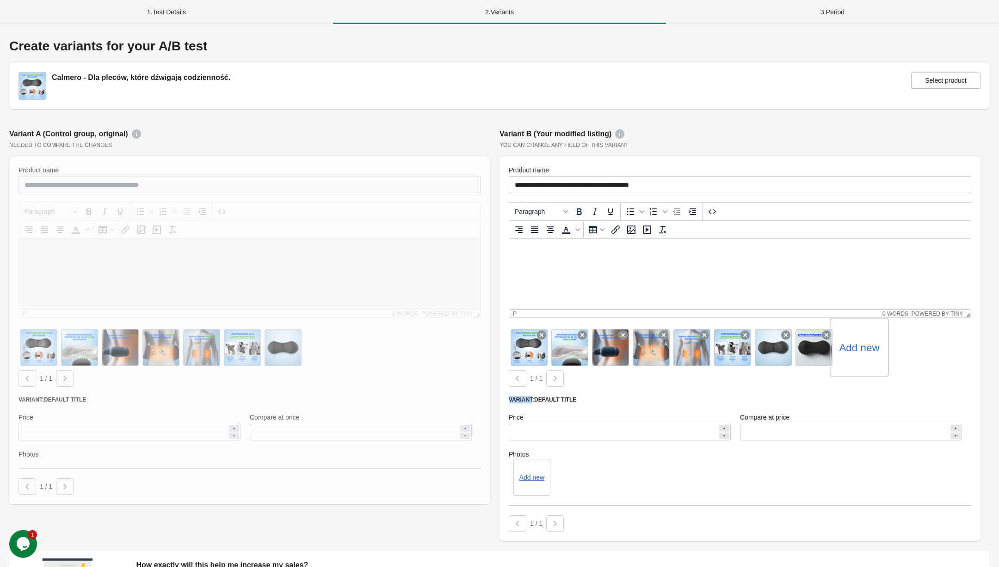
click at [557, 373] on div at bounding box center [555, 378] width 18 height 17
click at [810, 411] on div "Compare at price ******" at bounding box center [850, 426] width 231 height 37
drag, startPoint x: 816, startPoint y: 337, endPoint x: 720, endPoint y: 343, distance: 96.8
click at [720, 343] on div "Add new" at bounding box center [740, 347] width 462 height 41
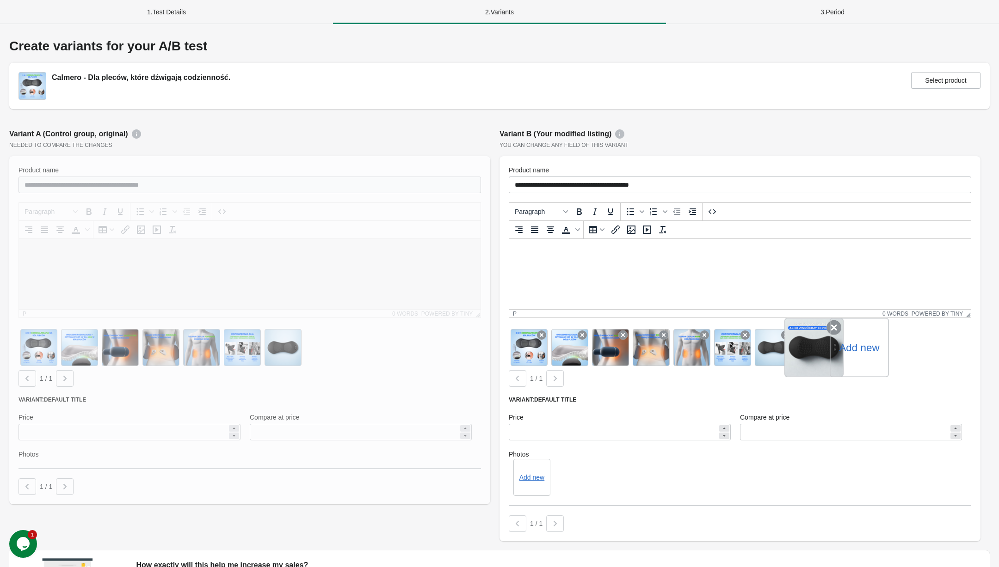
click at [824, 359] on div at bounding box center [813, 347] width 59 height 59
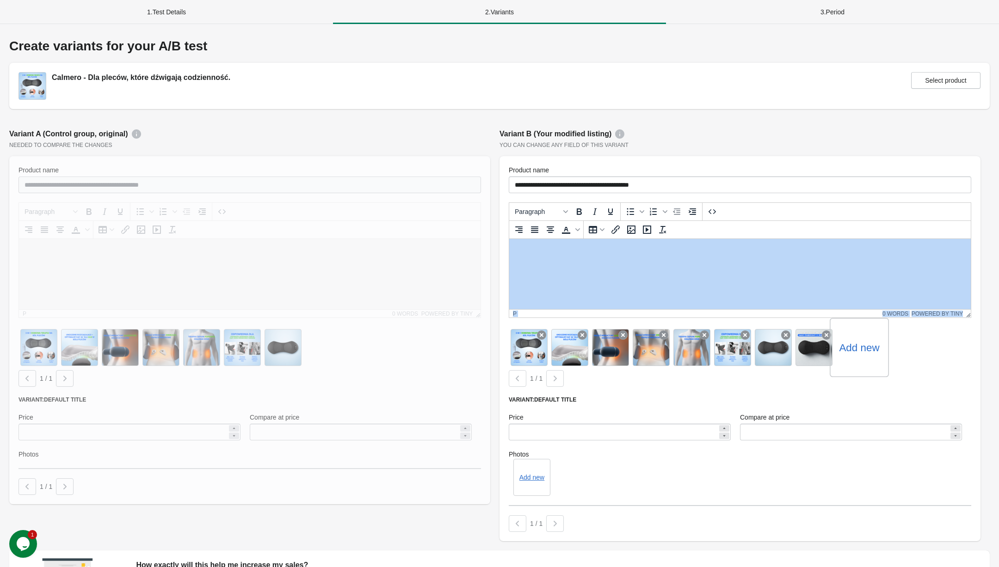
drag, startPoint x: 1333, startPoint y: 598, endPoint x: 543, endPoint y: 277, distance: 853.3
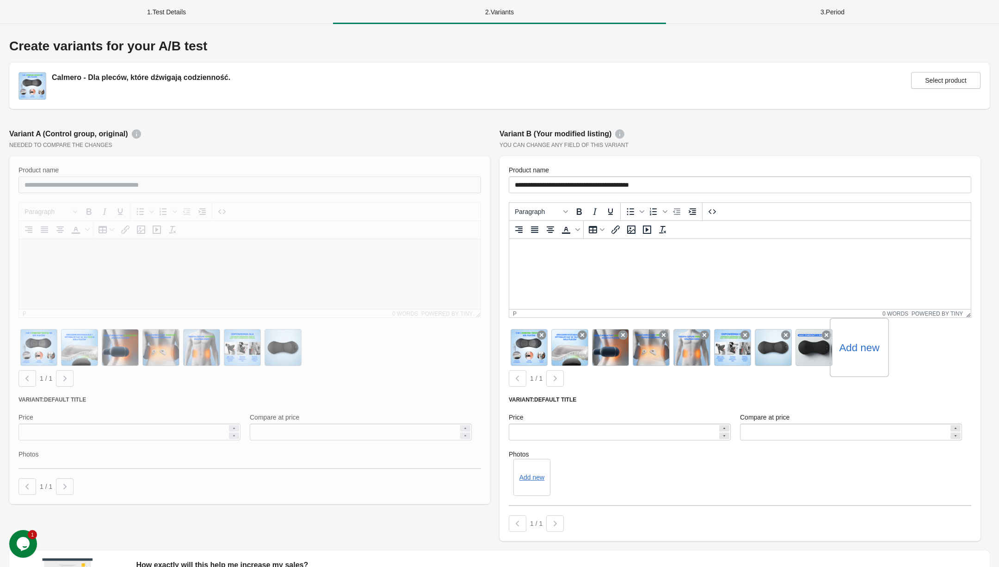
click at [833, 147] on div "You can change any field of this variant" at bounding box center [739, 144] width 481 height 7
click at [518, 329] on div at bounding box center [528, 347] width 59 height 59
drag, startPoint x: 828, startPoint y: 331, endPoint x: 629, endPoint y: 316, distance: 199.3
click at [625, 316] on div "**********" at bounding box center [739, 348] width 481 height 385
click at [938, 436] on input "******" at bounding box center [844, 432] width 209 height 17
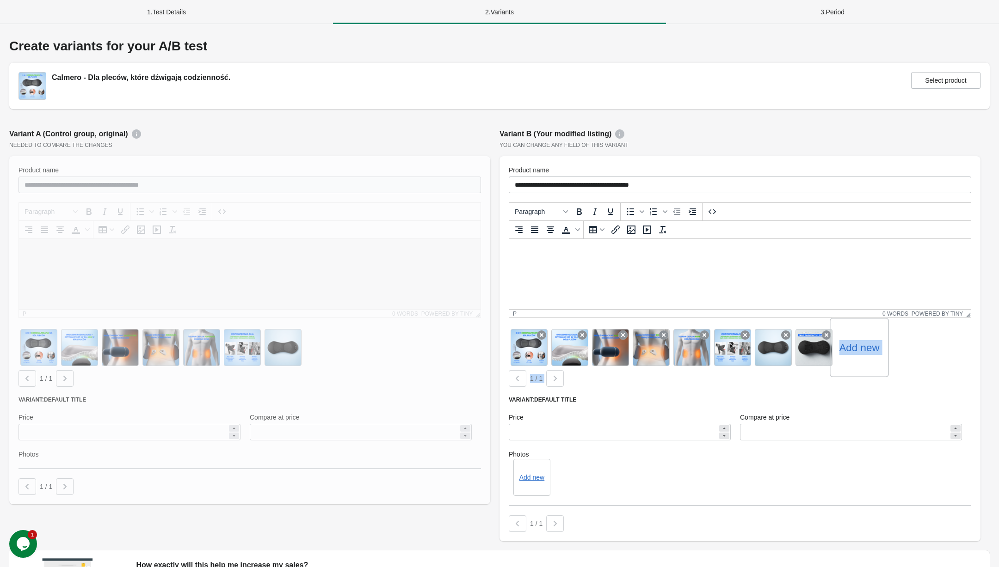
drag, startPoint x: 518, startPoint y: 346, endPoint x: 596, endPoint y: 398, distance: 93.7
click at [596, 398] on div "**********" at bounding box center [739, 348] width 481 height 385
click at [596, 398] on div "Variant: Default Title" at bounding box center [740, 399] width 462 height 7
click at [537, 361] on div at bounding box center [528, 347] width 59 height 59
click at [568, 356] on div at bounding box center [569, 347] width 59 height 59
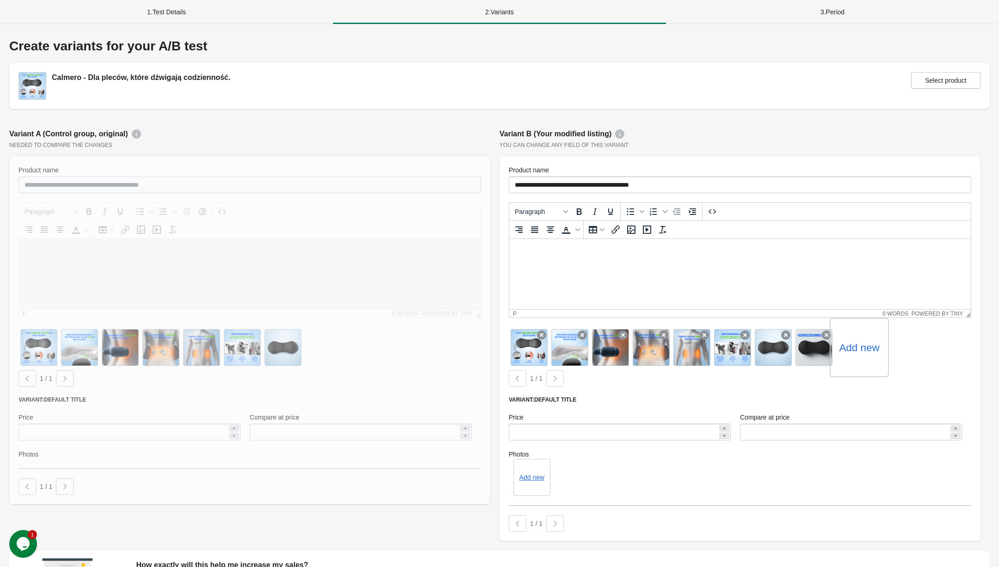
click at [561, 379] on div at bounding box center [555, 378] width 18 height 17
click at [722, 493] on div "Add new" at bounding box center [740, 477] width 462 height 37
click at [641, 193] on div "**********" at bounding box center [739, 348] width 481 height 385
click at [531, 350] on div at bounding box center [528, 347] width 59 height 59
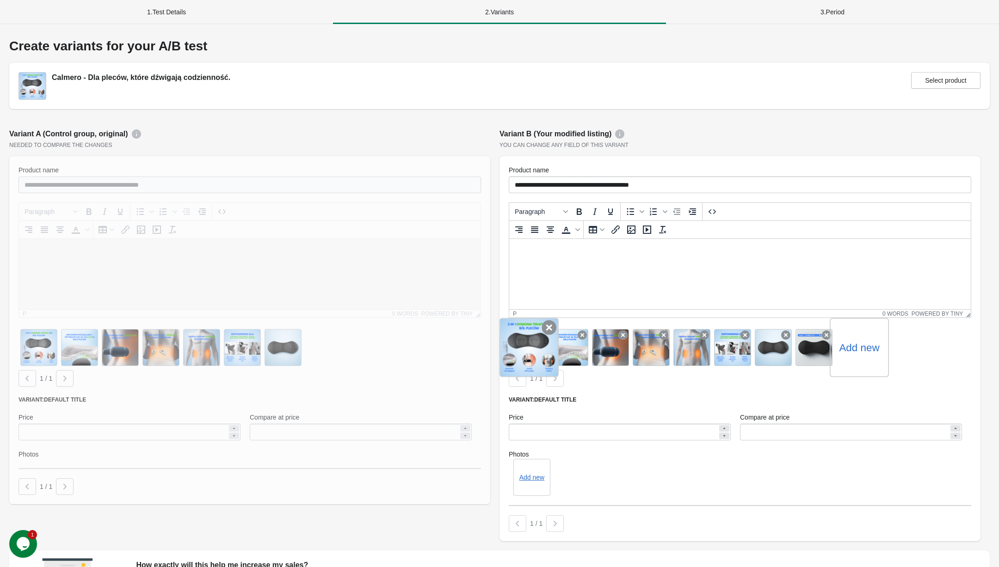
click at [548, 330] on icon at bounding box center [548, 327] width 15 height 15
click at [548, 330] on div "Add new" at bounding box center [740, 347] width 462 height 41
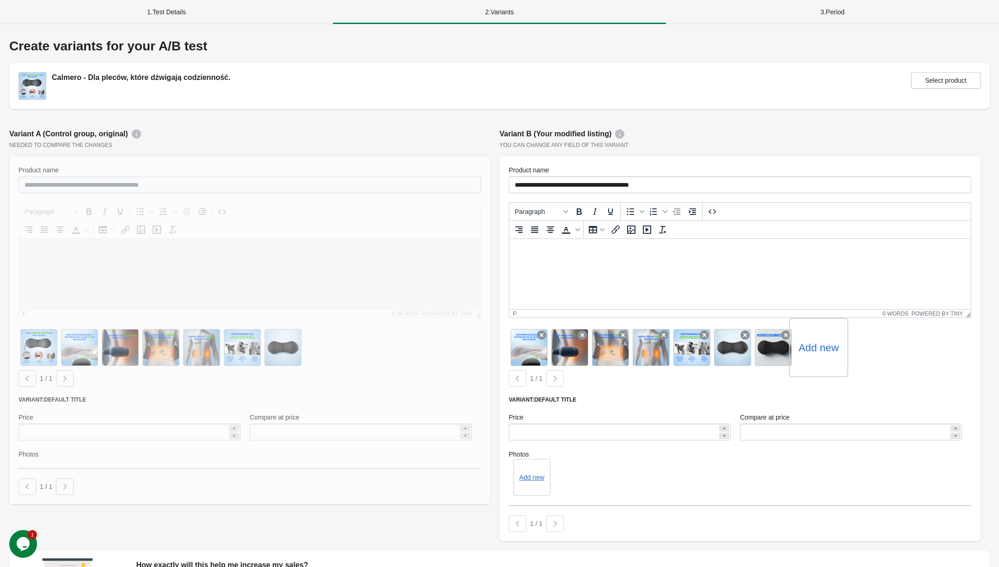
click at [548, 330] on div "Add new" at bounding box center [740, 347] width 462 height 41
click at [544, 330] on icon at bounding box center [548, 327] width 15 height 15
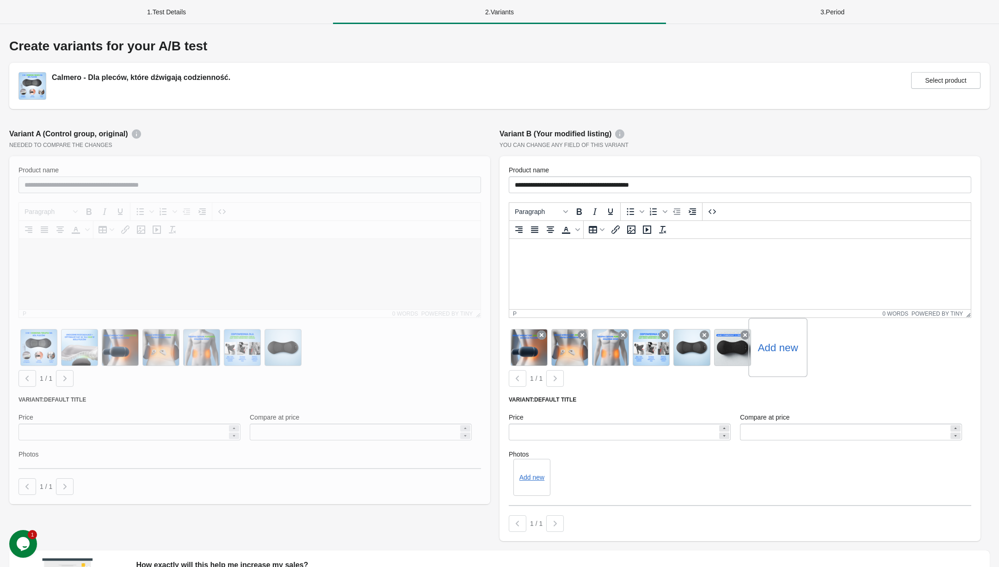
click at [544, 331] on icon at bounding box center [541, 335] width 9 height 9
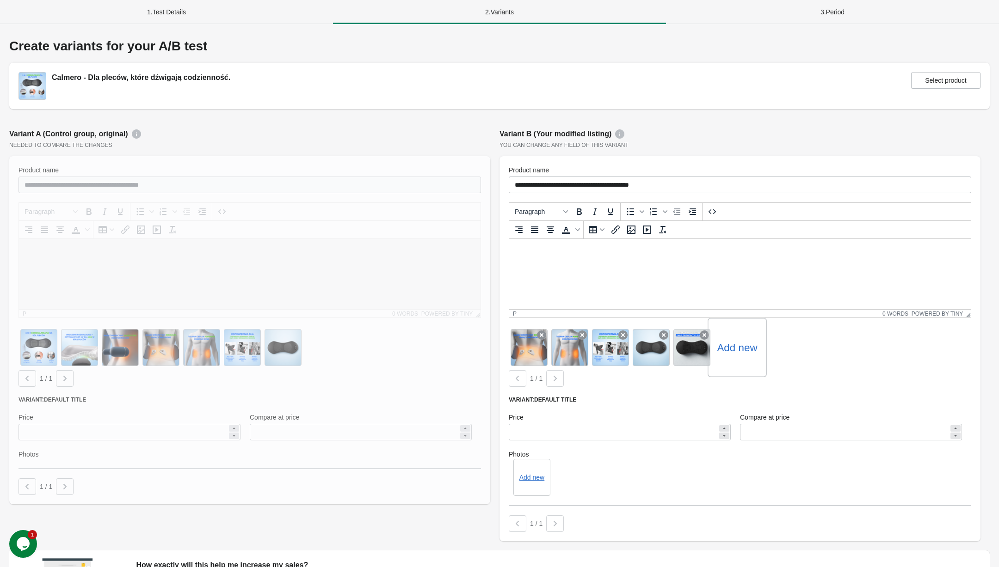
click at [544, 331] on icon at bounding box center [541, 335] width 9 height 9
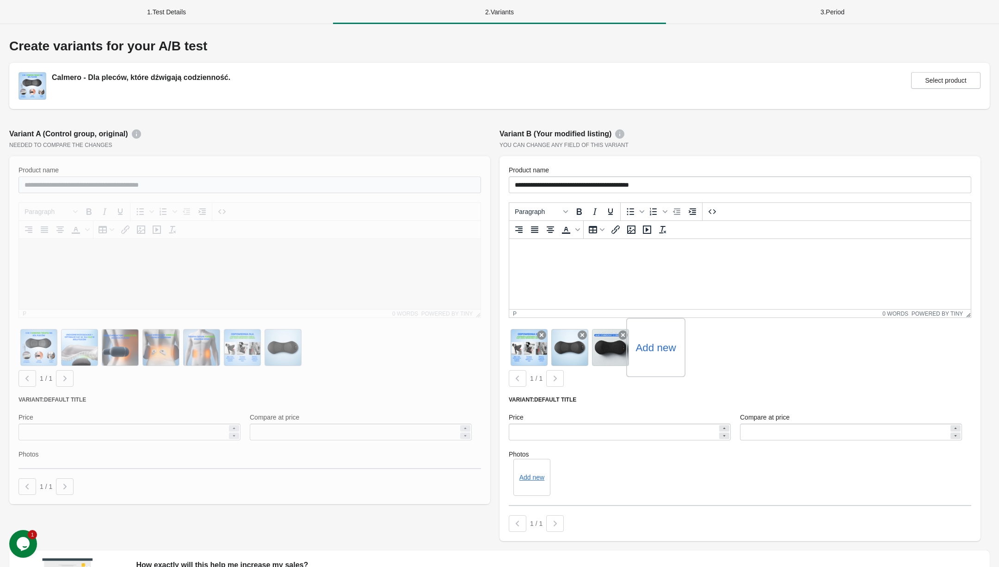
click at [544, 331] on icon at bounding box center [541, 335] width 9 height 9
click at [574, 345] on label "Add new" at bounding box center [574, 347] width 40 height 15
click at [0, 0] on input "Add new" at bounding box center [0, 0] width 0 height 0
click at [621, 351] on label "Add new" at bounding box center [615, 347] width 40 height 15
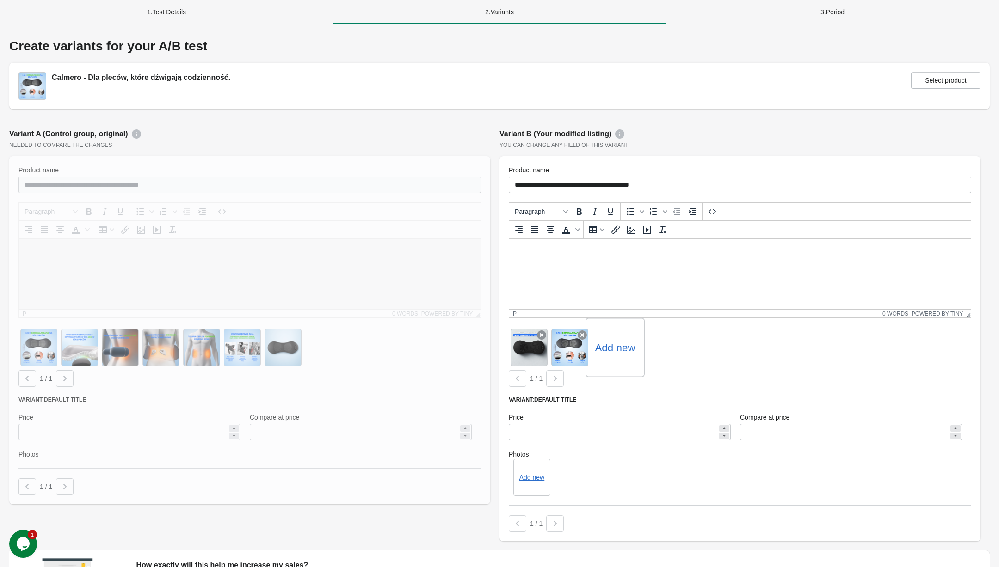
click at [0, 0] on input "Add new" at bounding box center [0, 0] width 0 height 0
click at [656, 349] on label "Add new" at bounding box center [655, 347] width 40 height 15
click at [0, 0] on input "Add new" at bounding box center [0, 0] width 0 height 0
click at [681, 348] on div "Add new" at bounding box center [696, 347] width 59 height 59
click at [699, 348] on label "Add new" at bounding box center [696, 347] width 40 height 15
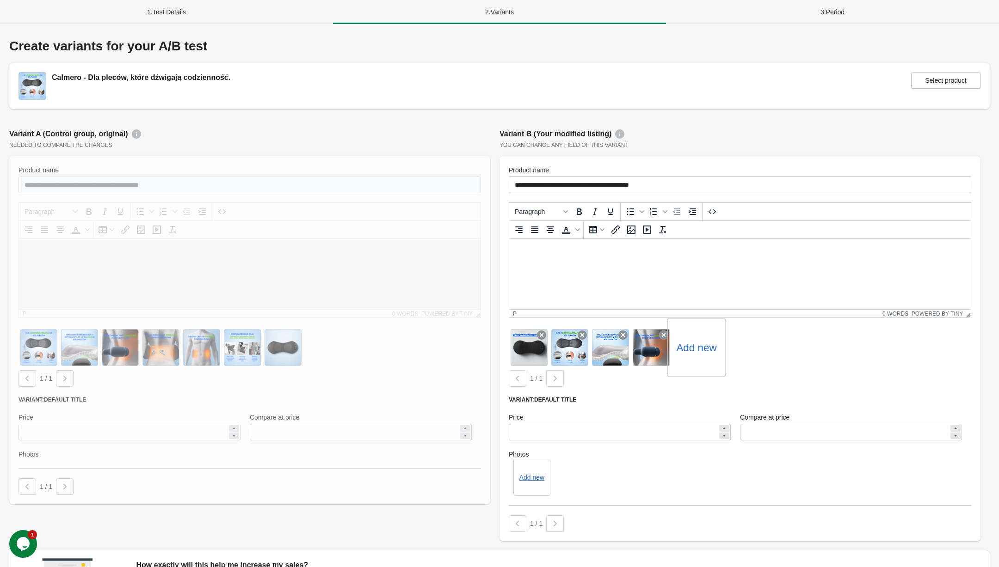
click at [0, 0] on input "Add new" at bounding box center [0, 0] width 0 height 0
click at [705, 343] on label "Add new" at bounding box center [696, 347] width 40 height 15
click at [0, 0] on input "Add new" at bounding box center [0, 0] width 0 height 0
click at [755, 342] on label "Add new" at bounding box center [737, 347] width 40 height 15
click at [0, 0] on input "Add new" at bounding box center [0, 0] width 0 height 0
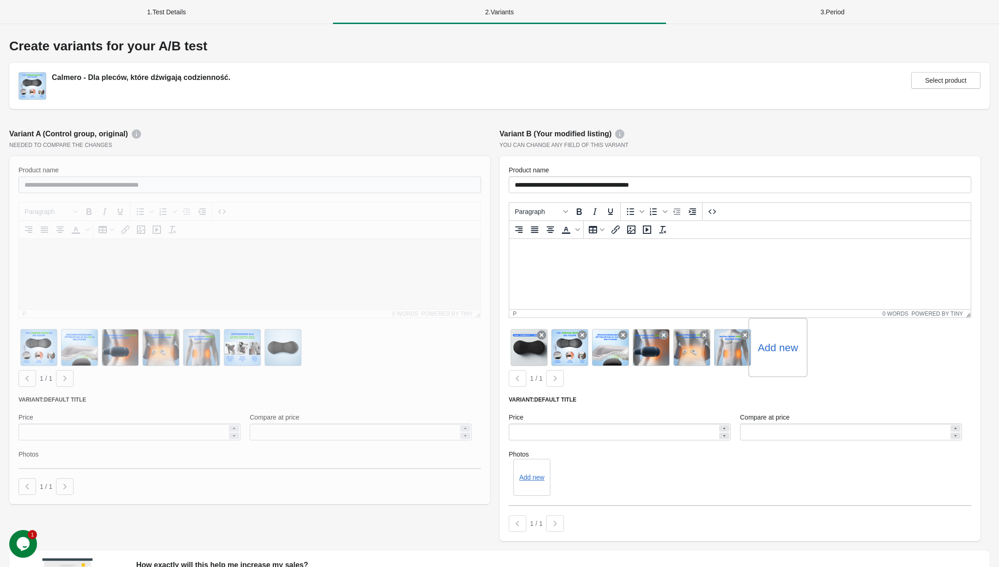
click at [778, 353] on label "Add new" at bounding box center [777, 347] width 40 height 15
click at [0, 0] on input "Add new" at bounding box center [0, 0] width 0 height 0
click at [831, 340] on div "Add new" at bounding box center [818, 347] width 59 height 59
click at [826, 355] on label "Add new" at bounding box center [818, 347] width 40 height 15
click at [0, 0] on input "Add new" at bounding box center [0, 0] width 0 height 0
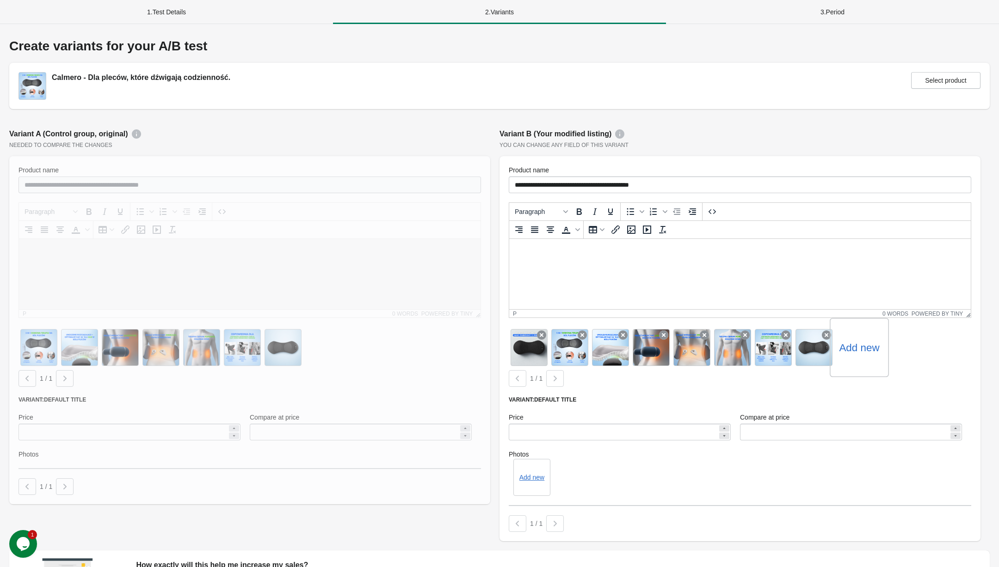
scroll to position [116, 0]
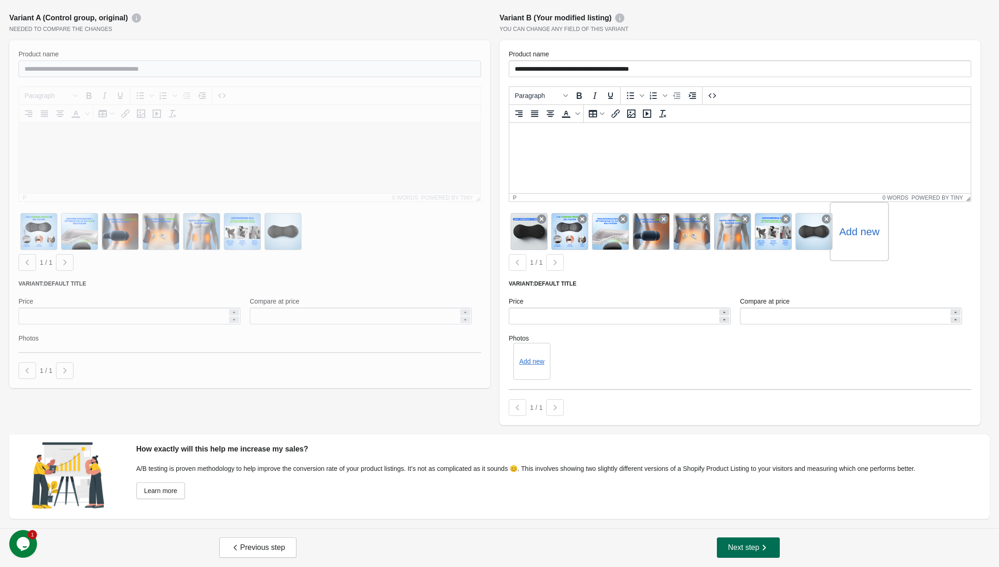
click at [718, 539] on button "Next step" at bounding box center [748, 548] width 63 height 20
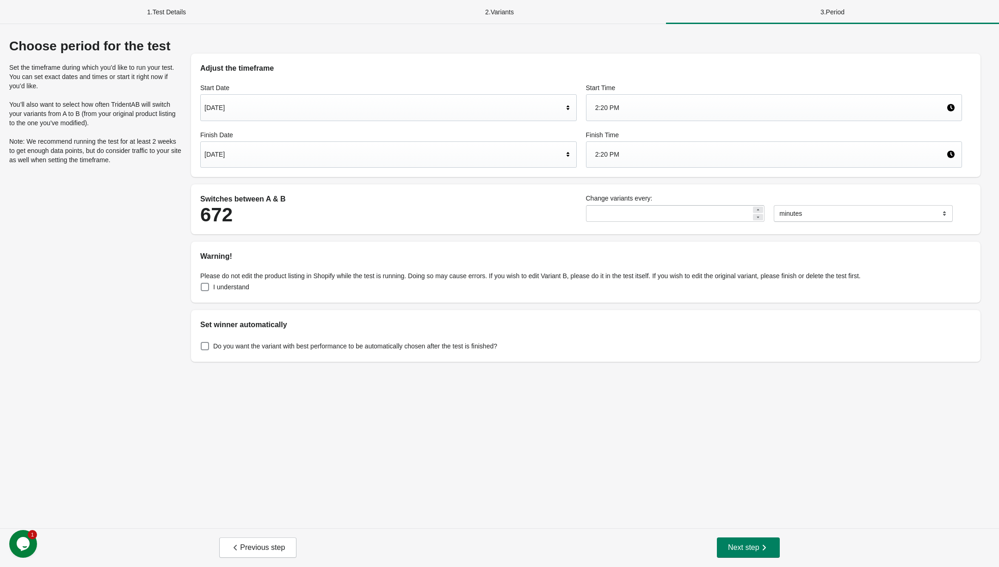
click at [261, 110] on div "[DATE]" at bounding box center [383, 108] width 359 height 18
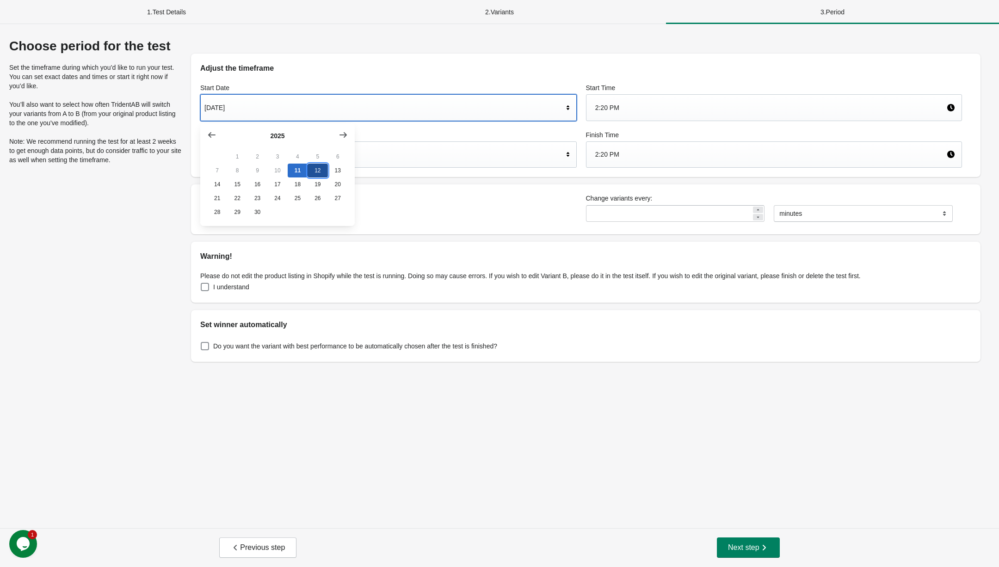
click at [312, 167] on button "12" at bounding box center [317, 171] width 20 height 14
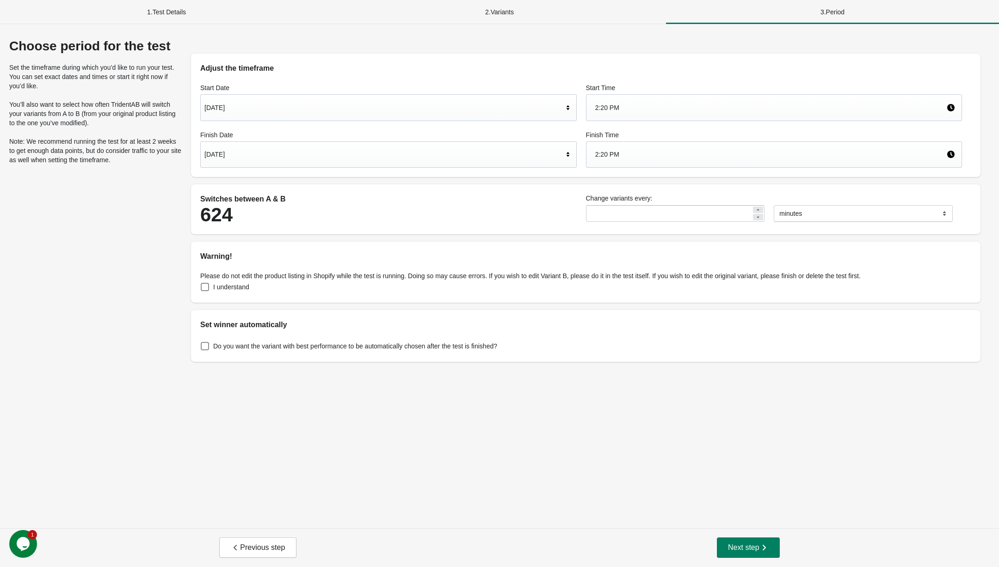
click at [666, 109] on div "2:20 PM" at bounding box center [770, 108] width 351 height 18
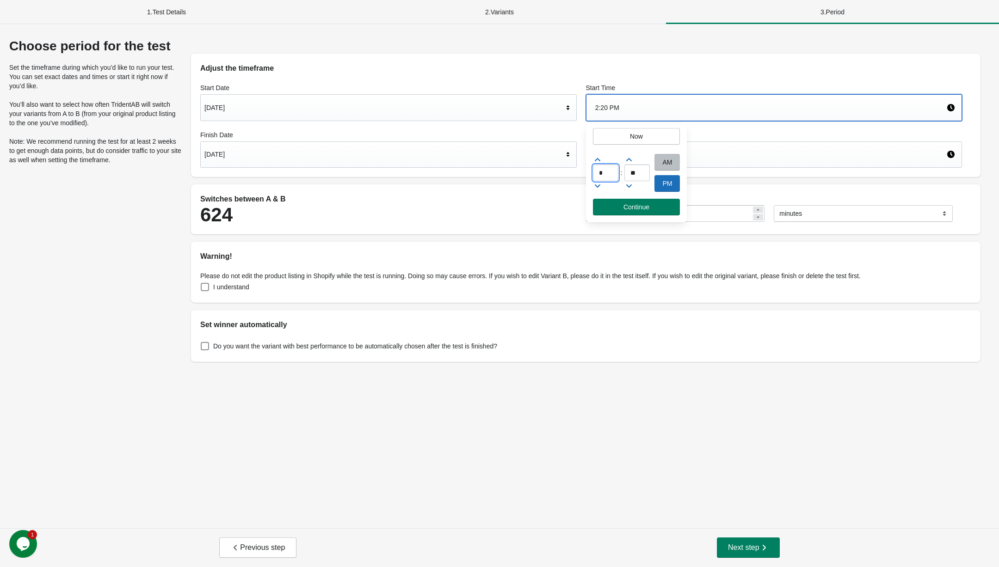
click at [610, 174] on input "*" at bounding box center [605, 173] width 25 height 17
click at [673, 159] on div "AM" at bounding box center [666, 162] width 25 height 17
click at [600, 171] on input "*" at bounding box center [605, 173] width 25 height 17
type input "*"
click at [639, 170] on input "**" at bounding box center [636, 173] width 25 height 17
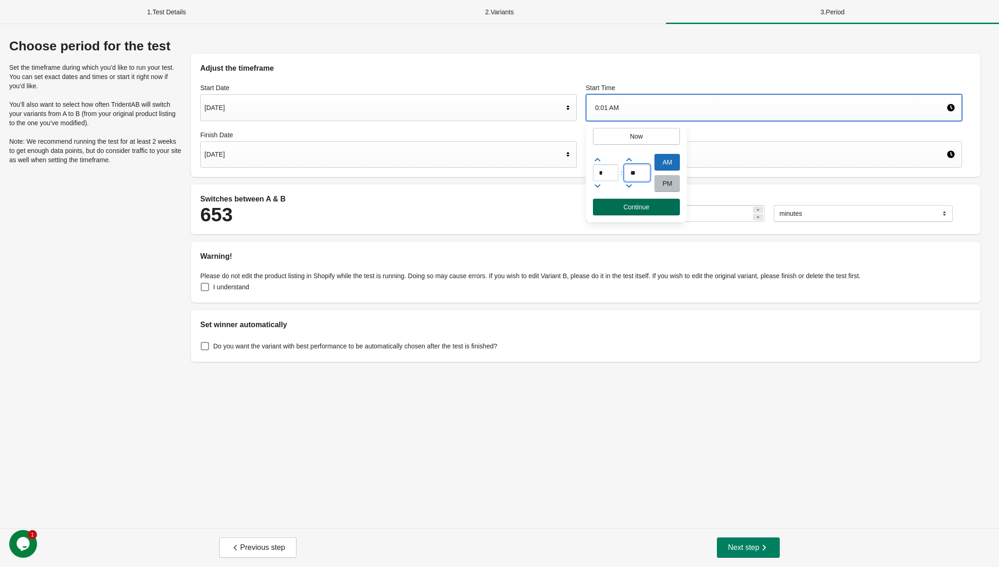
type input "**"
click at [636, 207] on span "Continue" at bounding box center [636, 206] width 26 height 7
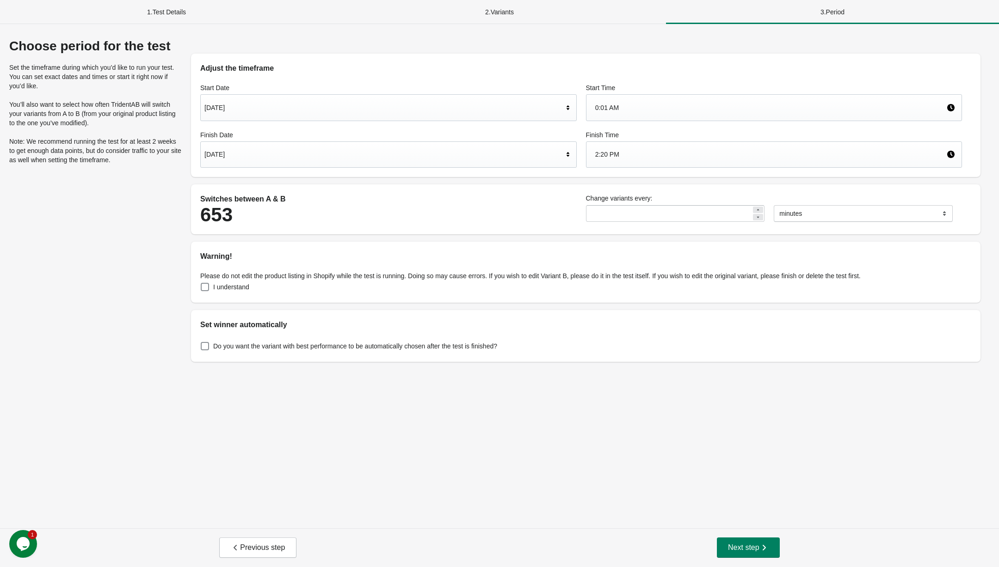
click at [444, 164] on div "[DATE]" at bounding box center [388, 154] width 376 height 27
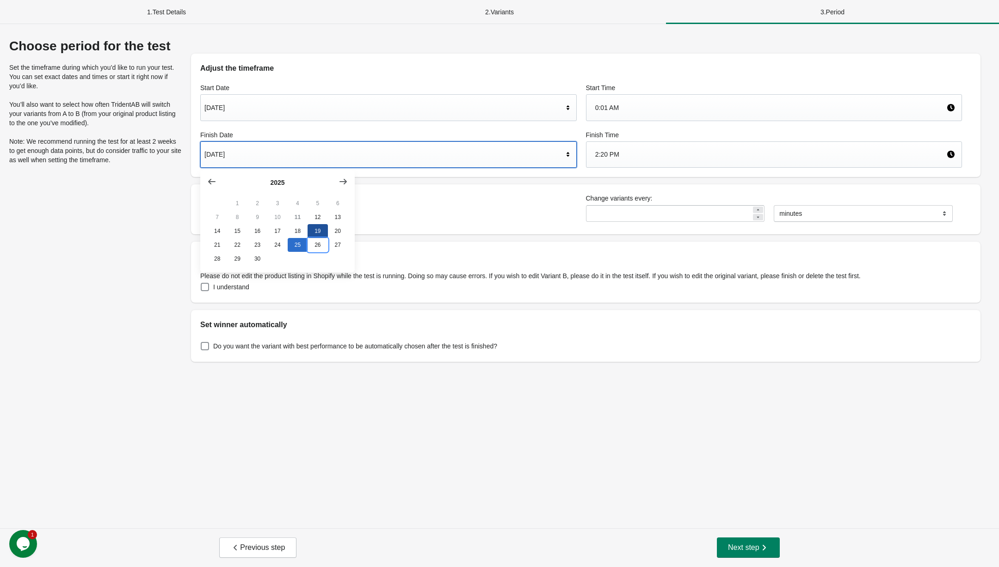
drag, startPoint x: 315, startPoint y: 240, endPoint x: 322, endPoint y: 233, distance: 9.5
click at [322, 233] on tbody "1 2 3 4 5 6 7 8 9 10 11 12 13 14 15 16 17 18 19 20 21 22 23 24 25 26 27 28 29 30" at bounding box center [277, 230] width 141 height 69
click at [322, 233] on button "19" at bounding box center [317, 231] width 20 height 14
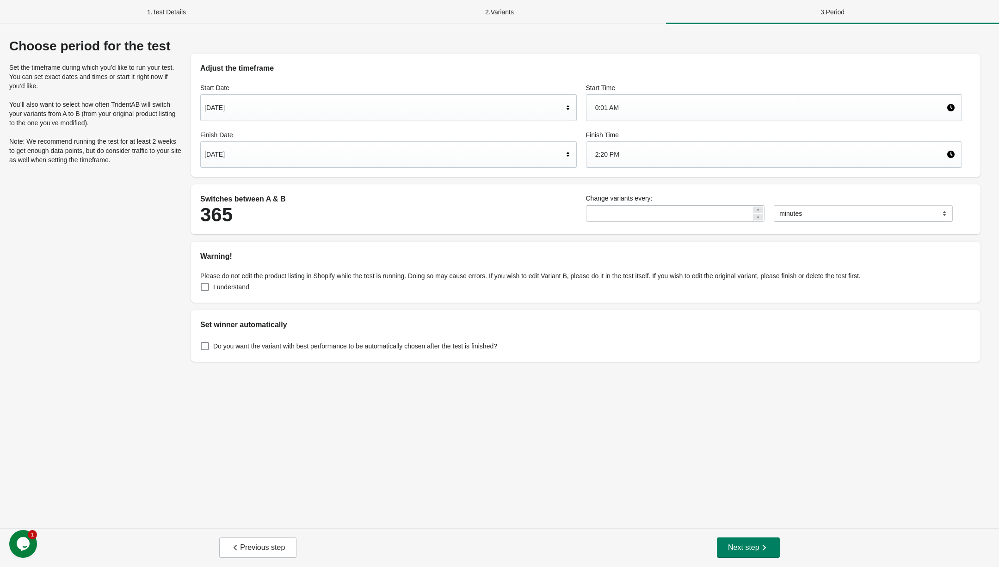
click at [644, 155] on div "2:20 PM" at bounding box center [770, 155] width 351 height 18
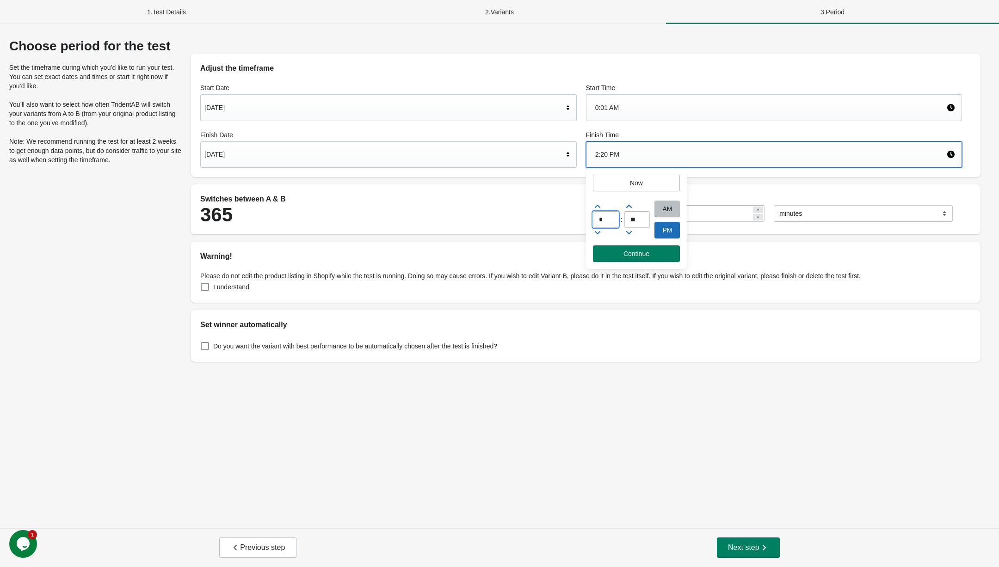
click at [604, 215] on input "*" at bounding box center [605, 219] width 25 height 17
type input "**"
click at [643, 217] on input "**" at bounding box center [636, 219] width 25 height 17
type input "**"
click at [650, 246] on button "Continue" at bounding box center [636, 253] width 87 height 17
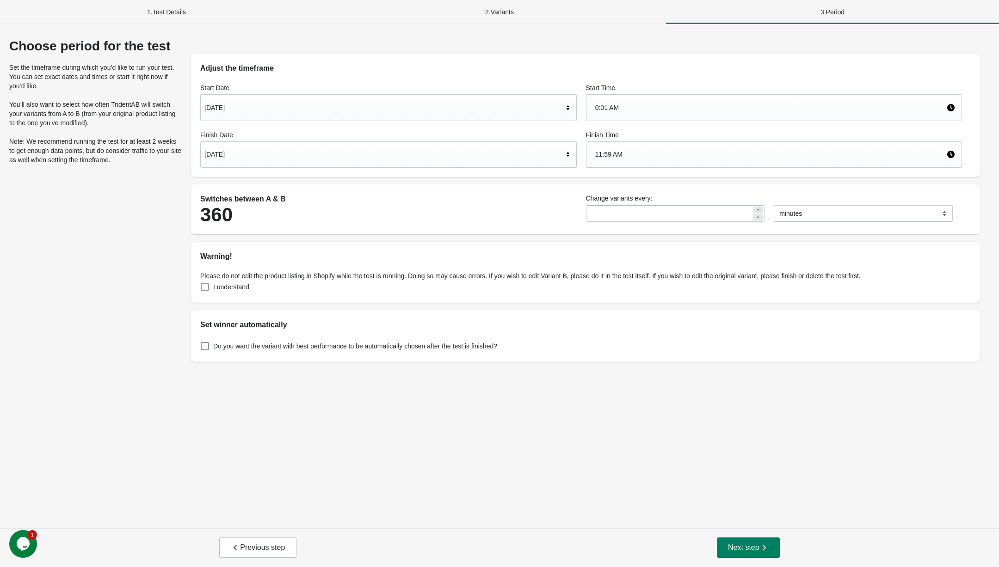
click at [206, 290] on span at bounding box center [205, 287] width 8 height 8
click at [205, 345] on span at bounding box center [205, 346] width 8 height 8
click at [750, 544] on span "Next step" at bounding box center [748, 547] width 41 height 9
